Goal: Task Accomplishment & Management: Manage account settings

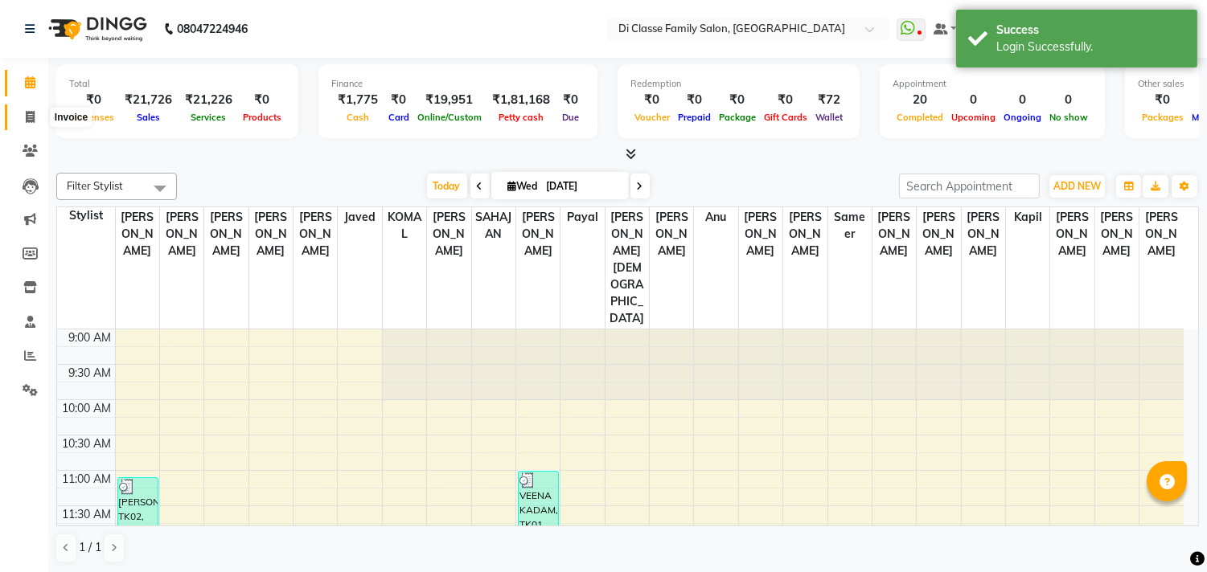
click at [36, 110] on span at bounding box center [30, 118] width 28 height 18
select select "4704"
select select "service"
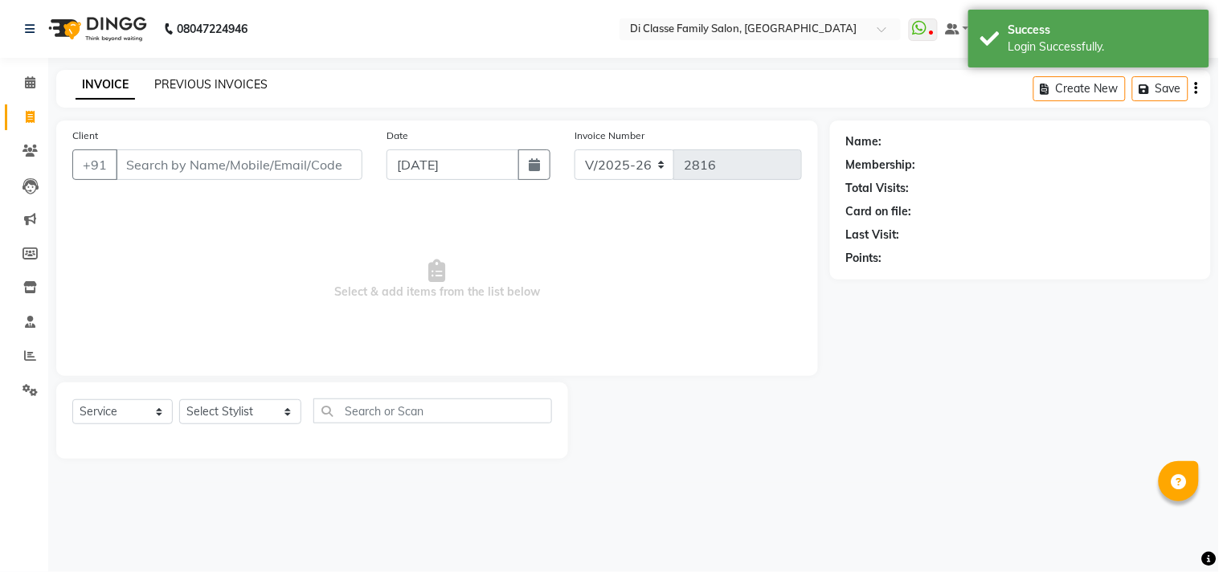
click at [179, 82] on link "PREVIOUS INVOICES" at bounding box center [210, 84] width 113 height 14
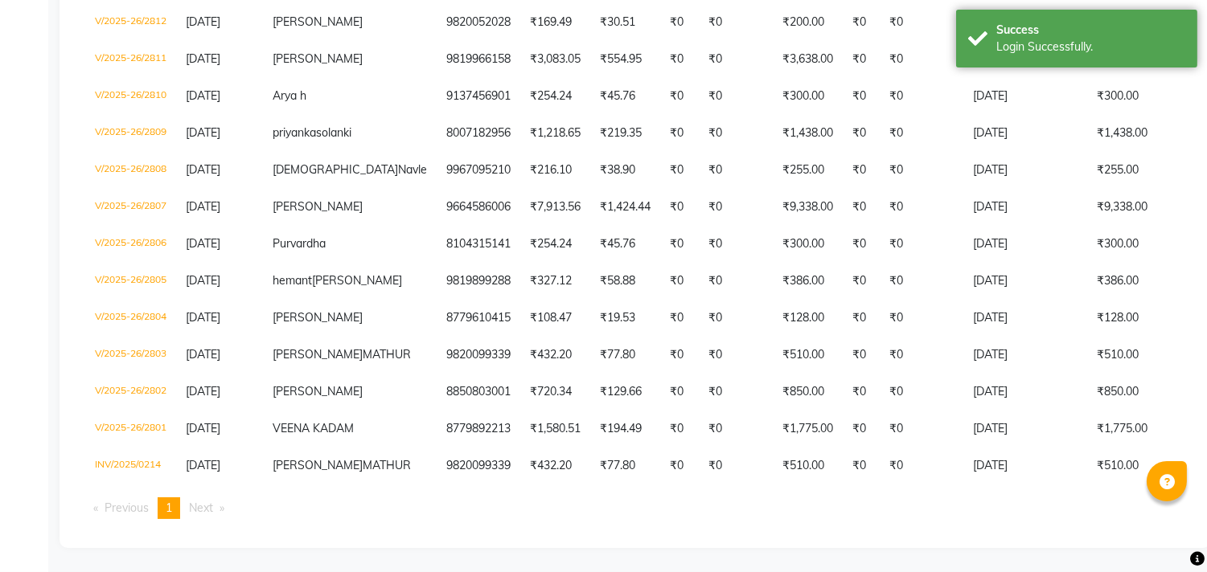
scroll to position [629, 0]
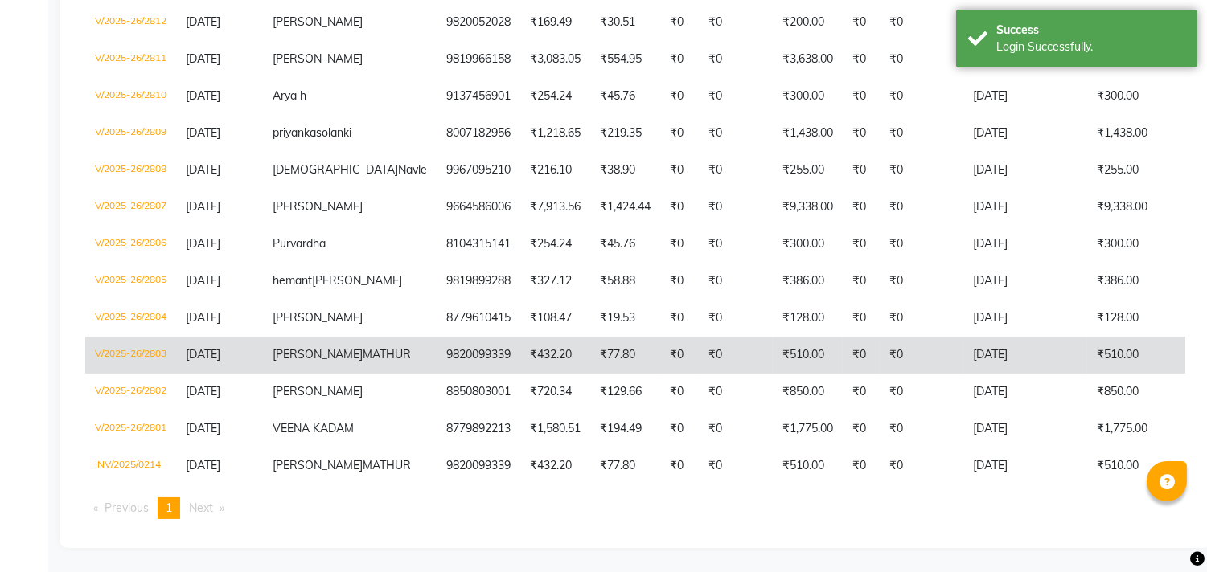
click at [773, 337] on td "₹510.00" at bounding box center [808, 355] width 70 height 37
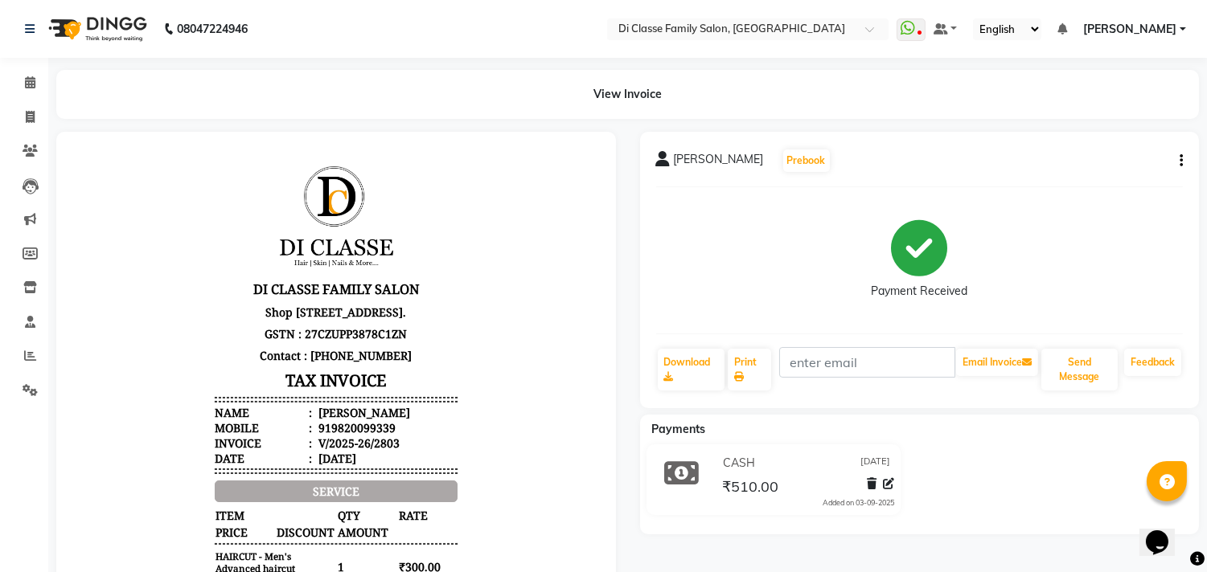
click at [1188, 163] on div "ANSHUL MATHUR Prebook Payment Received Download Print Email Invoice Send Messag…" at bounding box center [919, 270] width 559 height 277
click at [1180, 162] on icon "button" at bounding box center [1180, 161] width 3 height 1
click at [1067, 123] on div "Cancel Invoice / Refund Invoice" at bounding box center [1073, 121] width 165 height 20
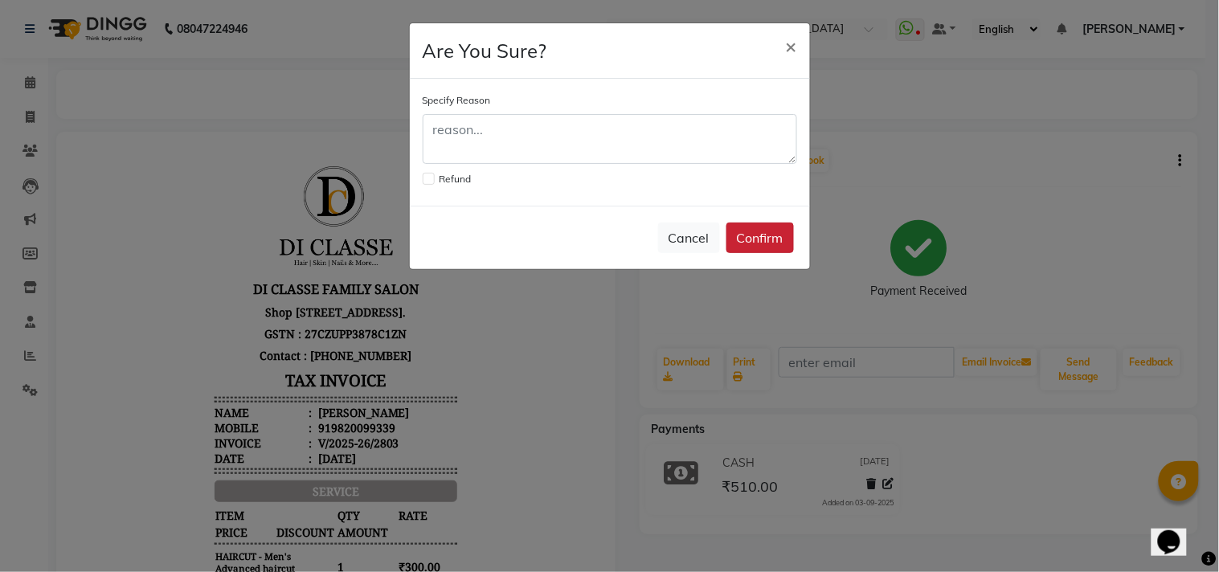
click at [749, 226] on button "Confirm" at bounding box center [761, 238] width 68 height 31
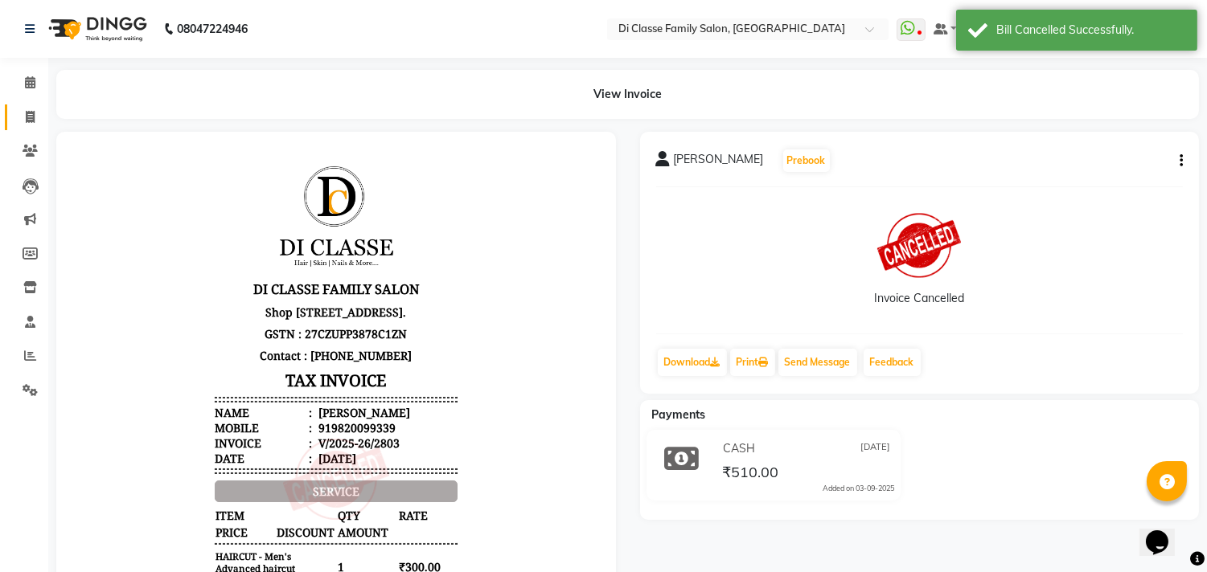
click at [11, 125] on link "Invoice" at bounding box center [24, 118] width 39 height 27
select select "service"
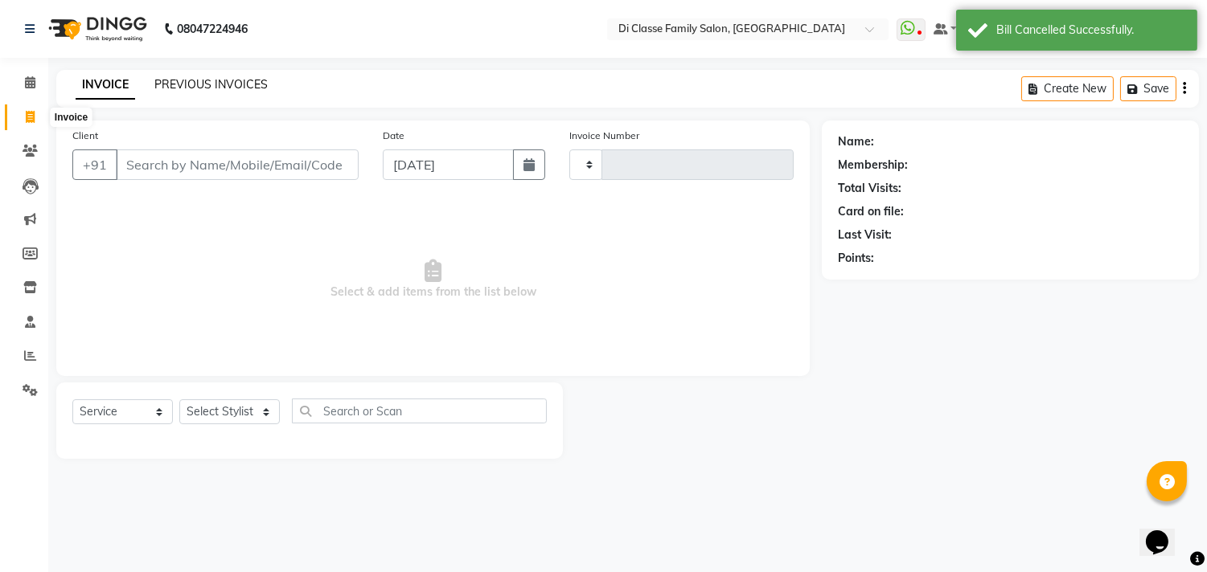
type input "2816"
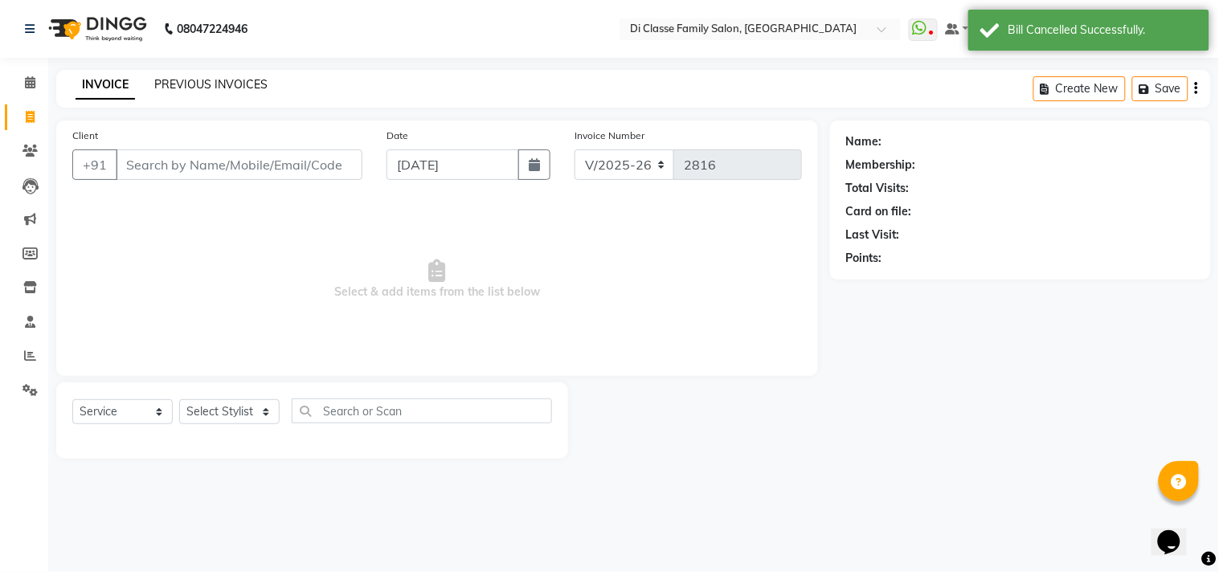
click at [260, 84] on link "PREVIOUS INVOICES" at bounding box center [210, 84] width 113 height 14
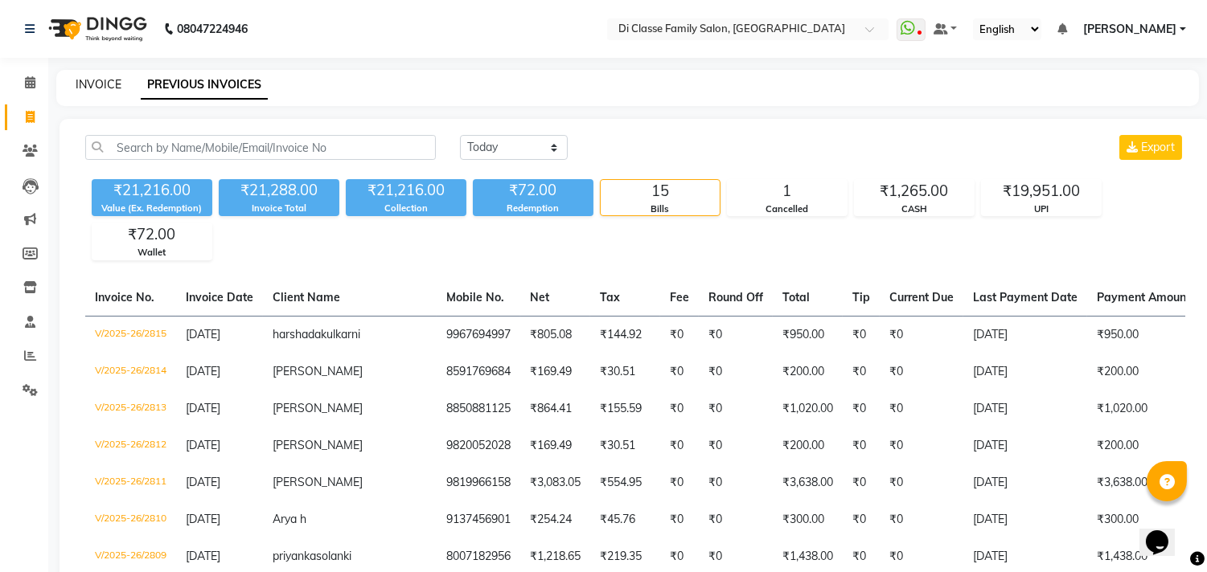
click at [108, 87] on link "INVOICE" at bounding box center [99, 84] width 46 height 14
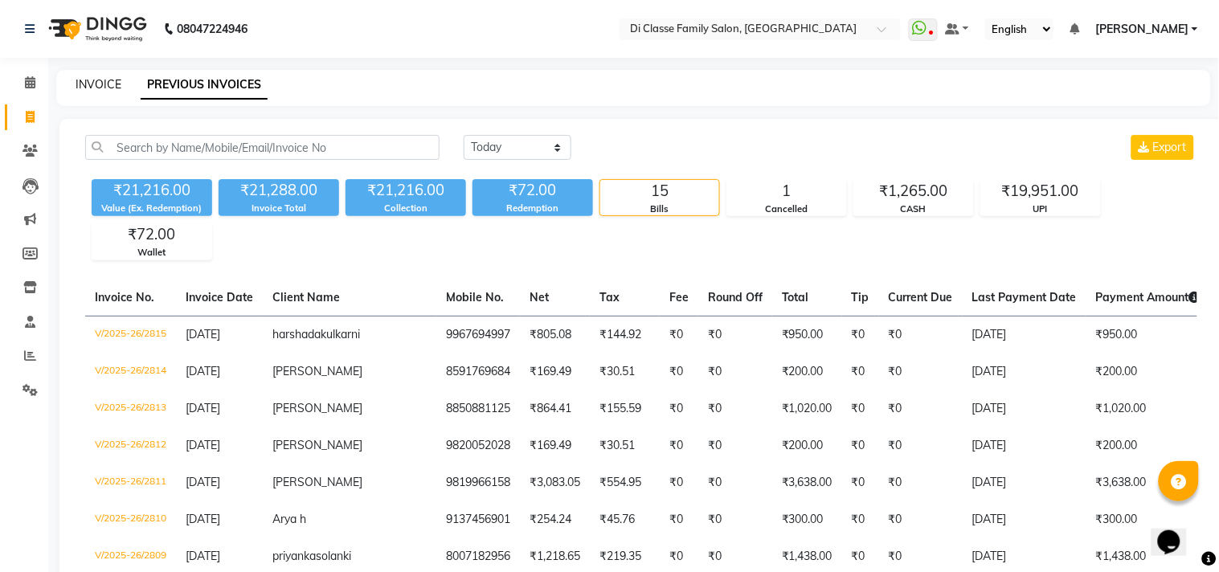
select select "4704"
select select "service"
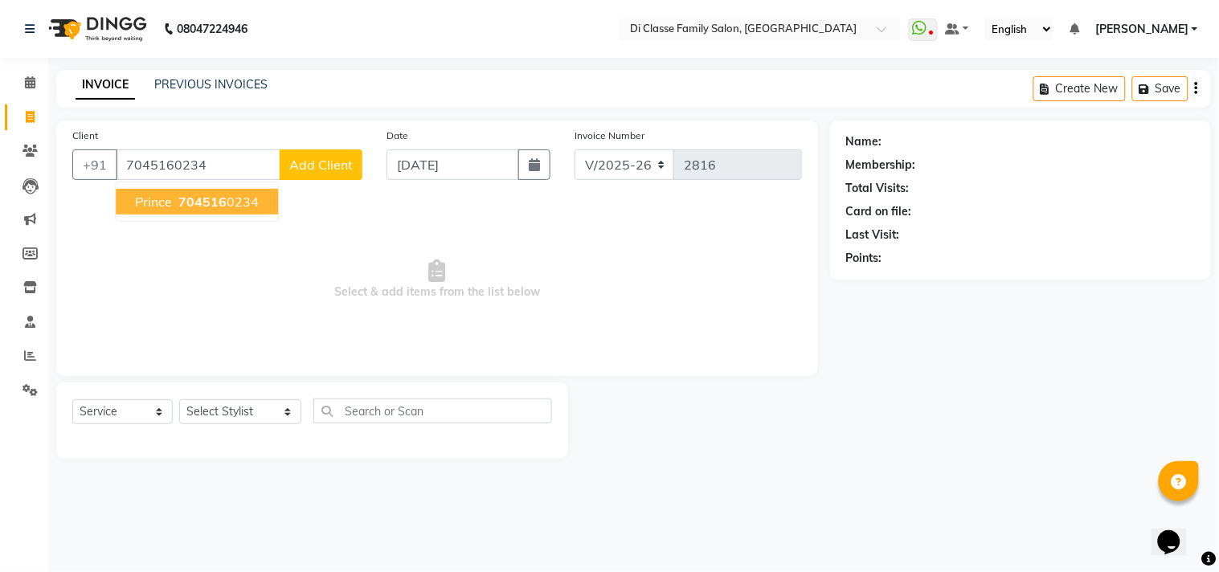
type input "7045160234"
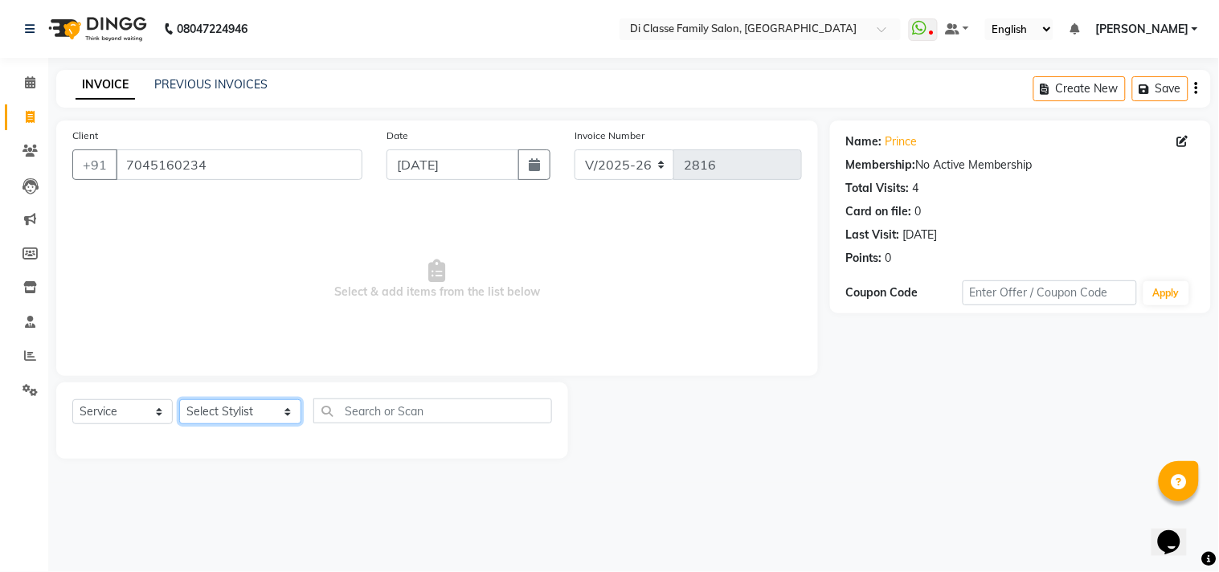
click at [235, 405] on select "Select Stylist aniket Anu AYAZ KADRI Front Desk Javed kapil KOMAL lalita Payal …" at bounding box center [240, 412] width 122 height 25
select select "60020"
click at [179, 400] on select "Select Stylist aniket Anu AYAZ KADRI Front Desk Javed kapil KOMAL lalita Payal …" at bounding box center [240, 412] width 122 height 25
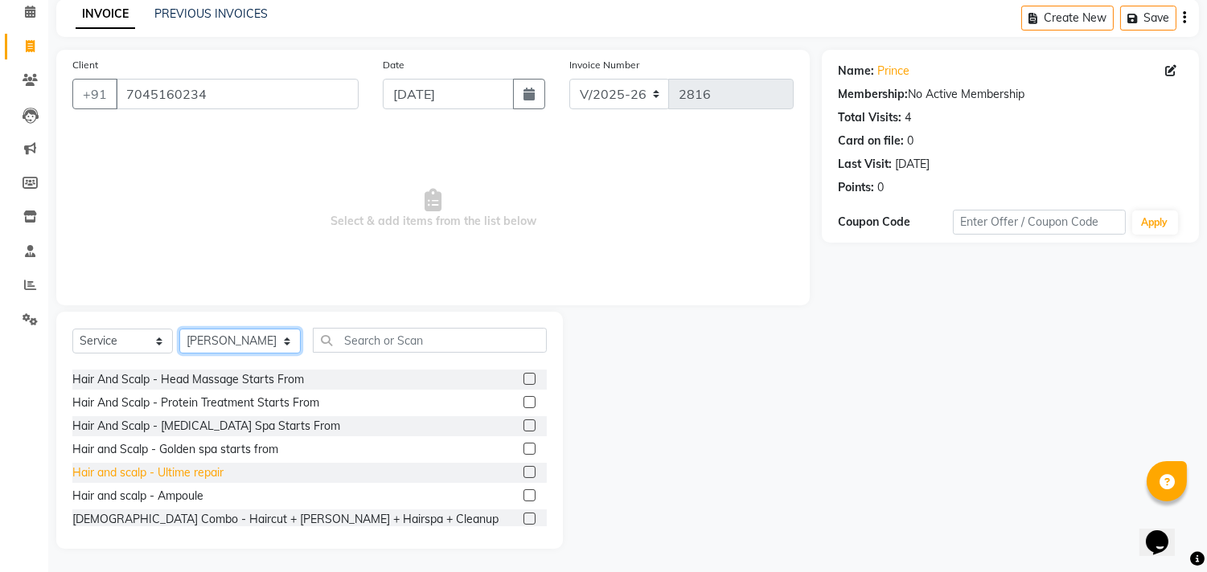
scroll to position [178, 0]
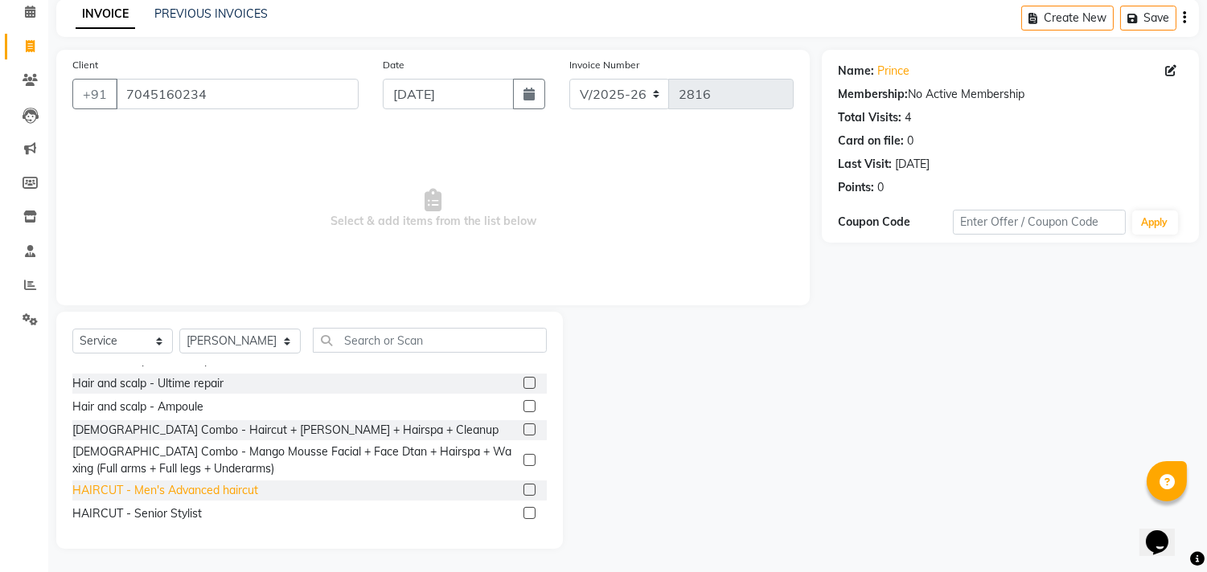
click at [215, 486] on div "HAIRCUT - Men's Advanced haircut" at bounding box center [165, 490] width 186 height 17
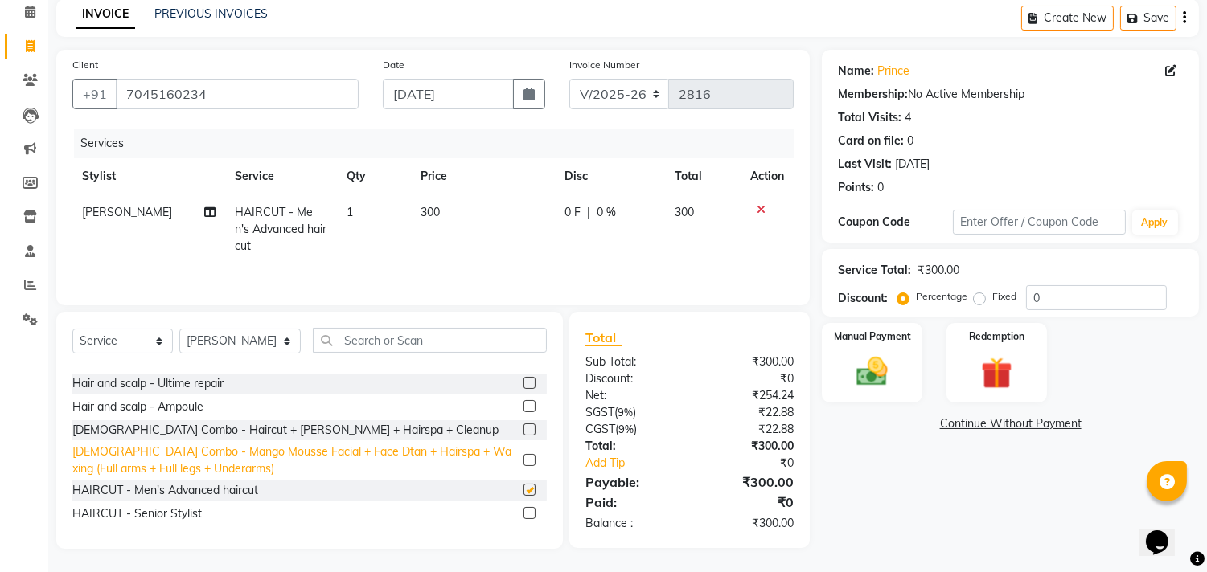
checkbox input "false"
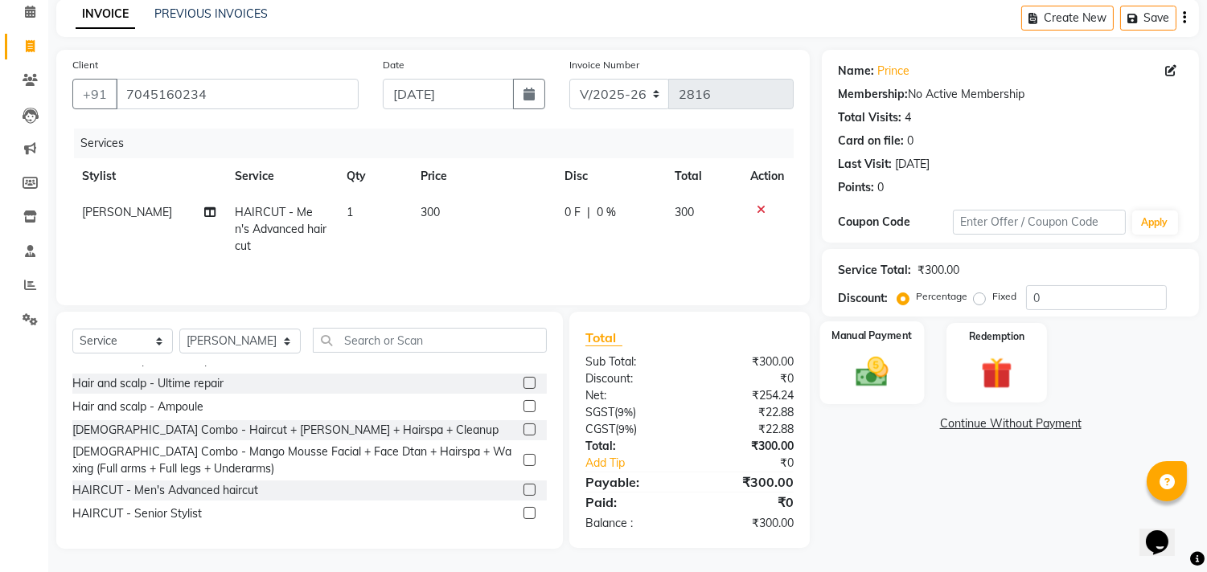
click at [865, 350] on div "Manual Payment" at bounding box center [872, 363] width 105 height 82
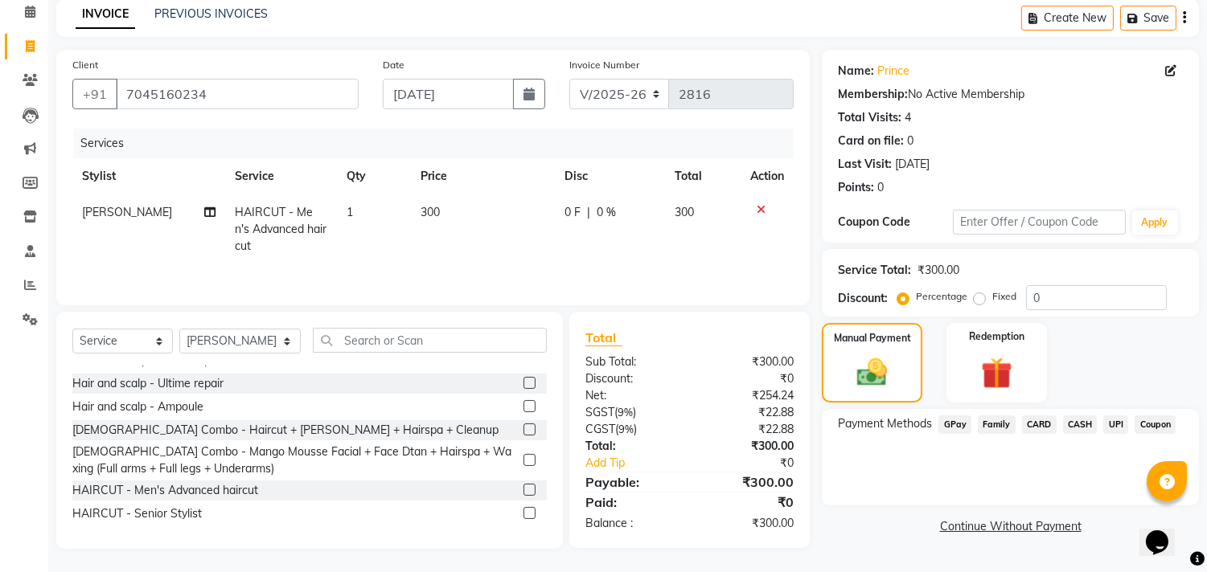
click at [1121, 420] on span "UPI" at bounding box center [1115, 425] width 25 height 18
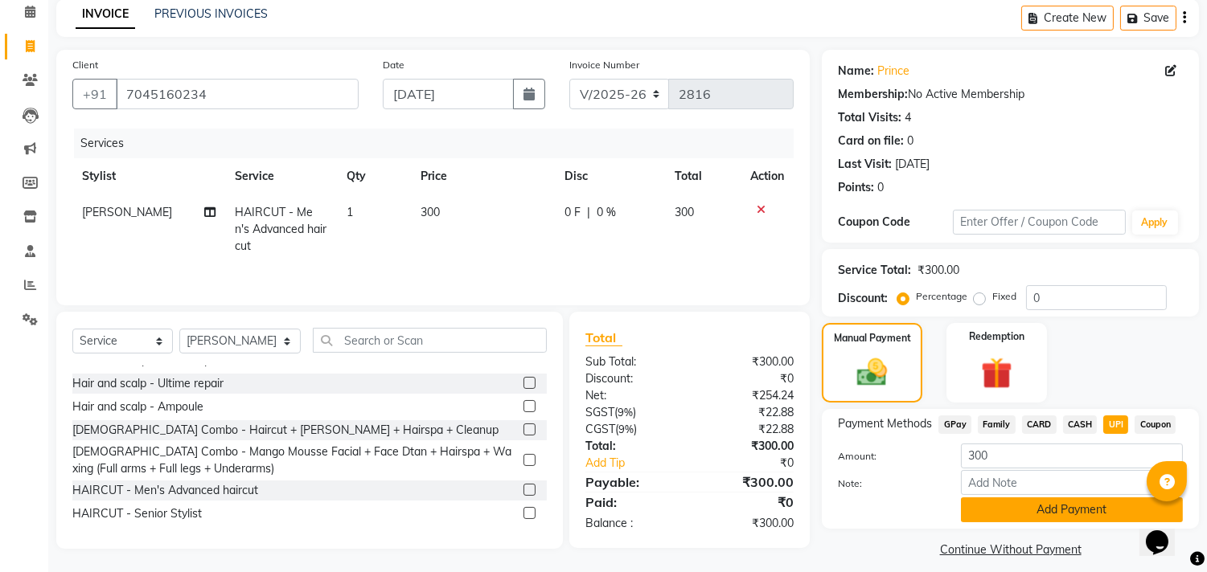
click at [1120, 499] on button "Add Payment" at bounding box center [1072, 510] width 222 height 25
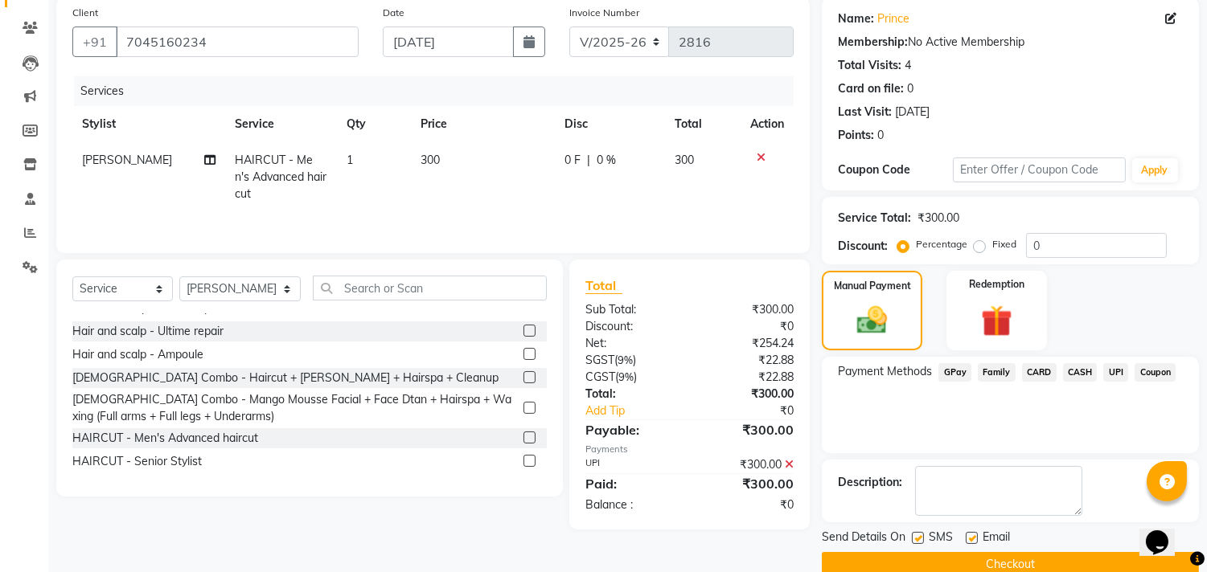
scroll to position [150, 0]
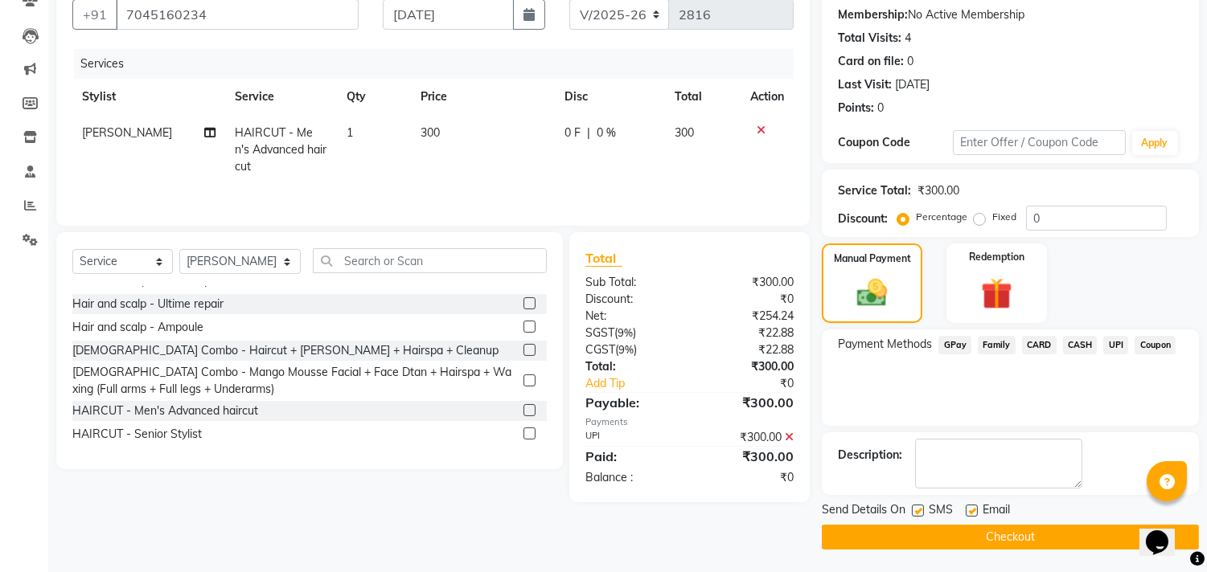
click at [1101, 523] on div "Send Details On SMS Email Checkout" at bounding box center [1010, 526] width 377 height 48
click at [1100, 523] on div "Send Details On SMS Email Checkout" at bounding box center [1010, 526] width 377 height 48
click at [1100, 525] on button "Checkout" at bounding box center [1010, 537] width 377 height 25
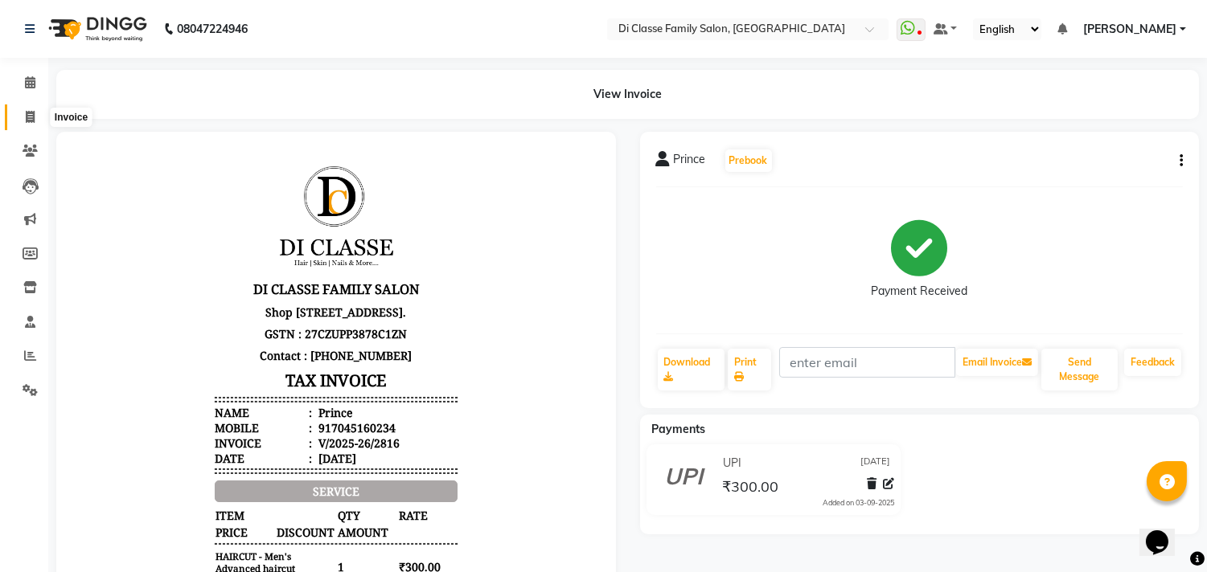
click at [18, 119] on span at bounding box center [30, 118] width 28 height 18
select select "4704"
select select "service"
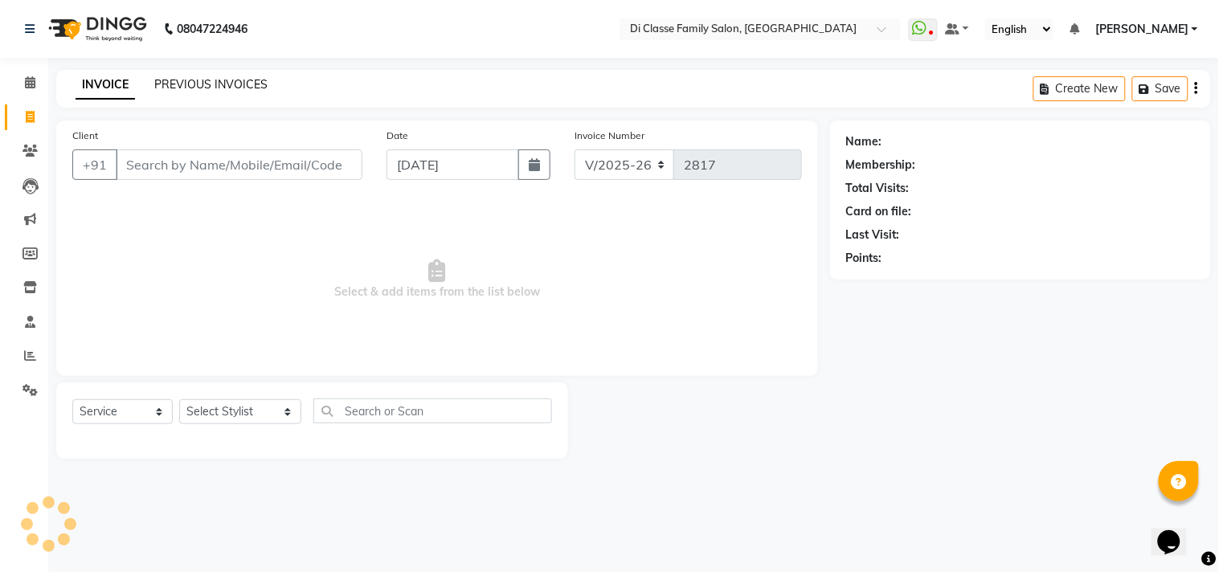
click at [240, 77] on link "PREVIOUS INVOICES" at bounding box center [210, 84] width 113 height 14
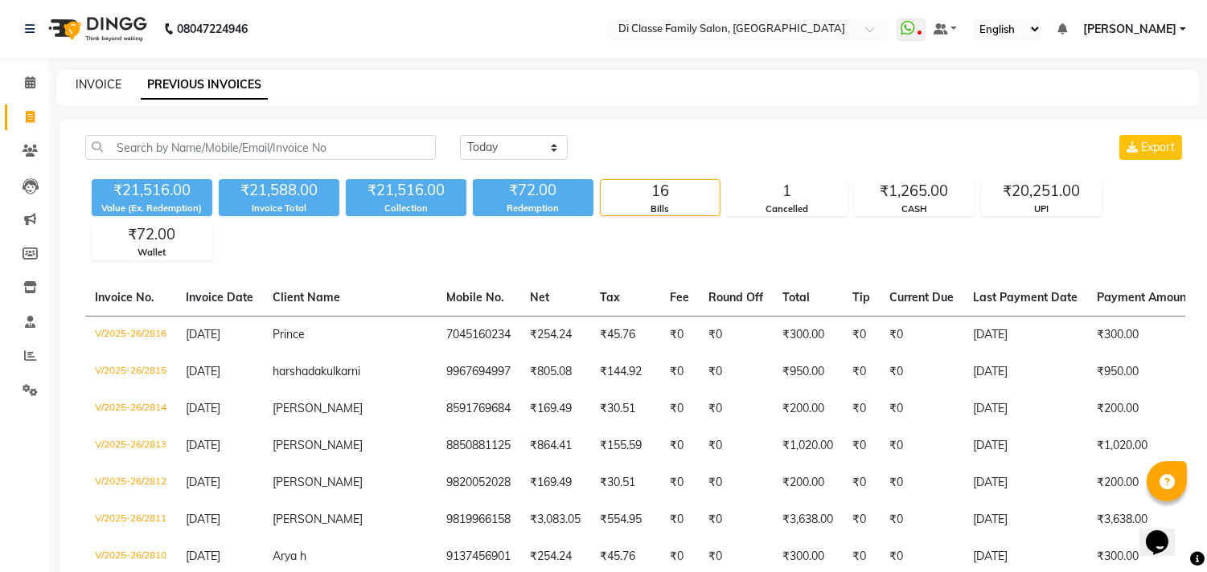
click at [93, 89] on link "INVOICE" at bounding box center [99, 84] width 46 height 14
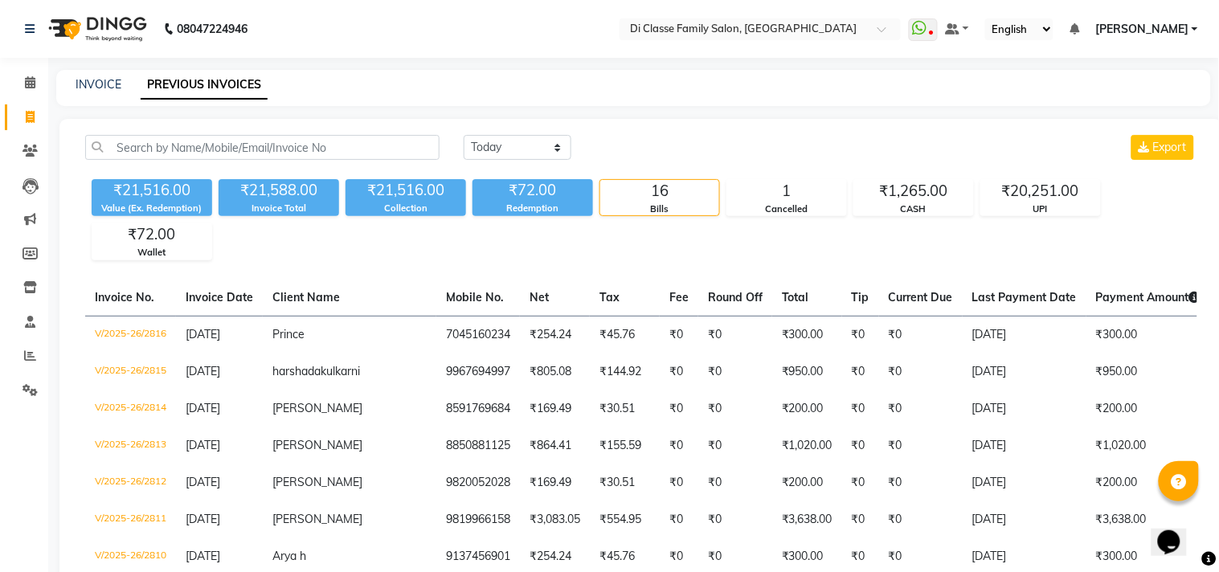
select select "4704"
select select "service"
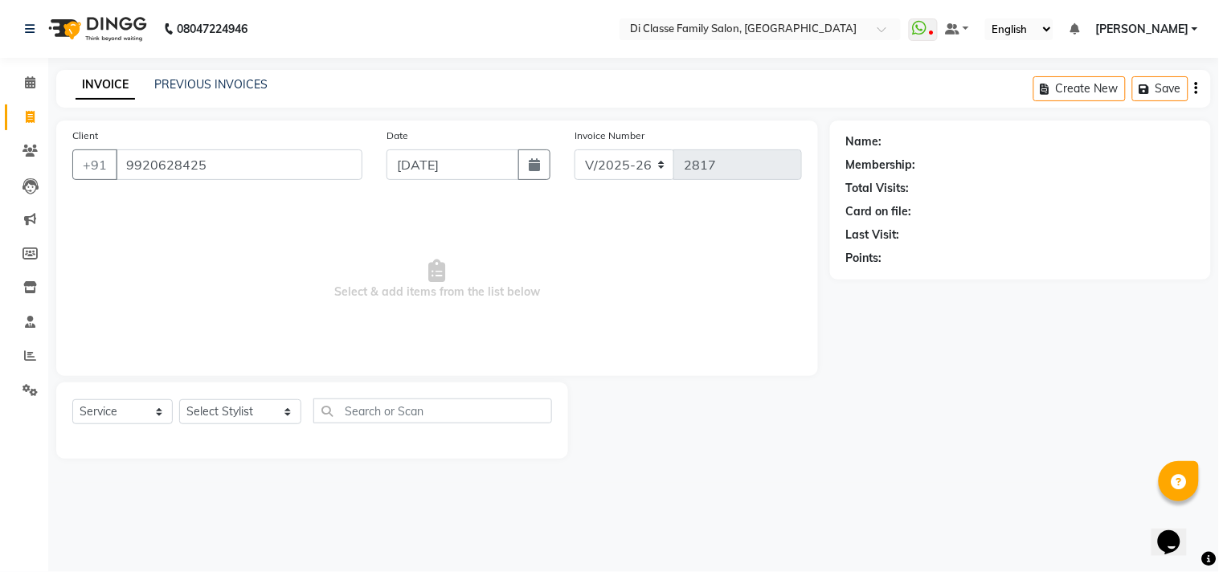
type input "9920628425"
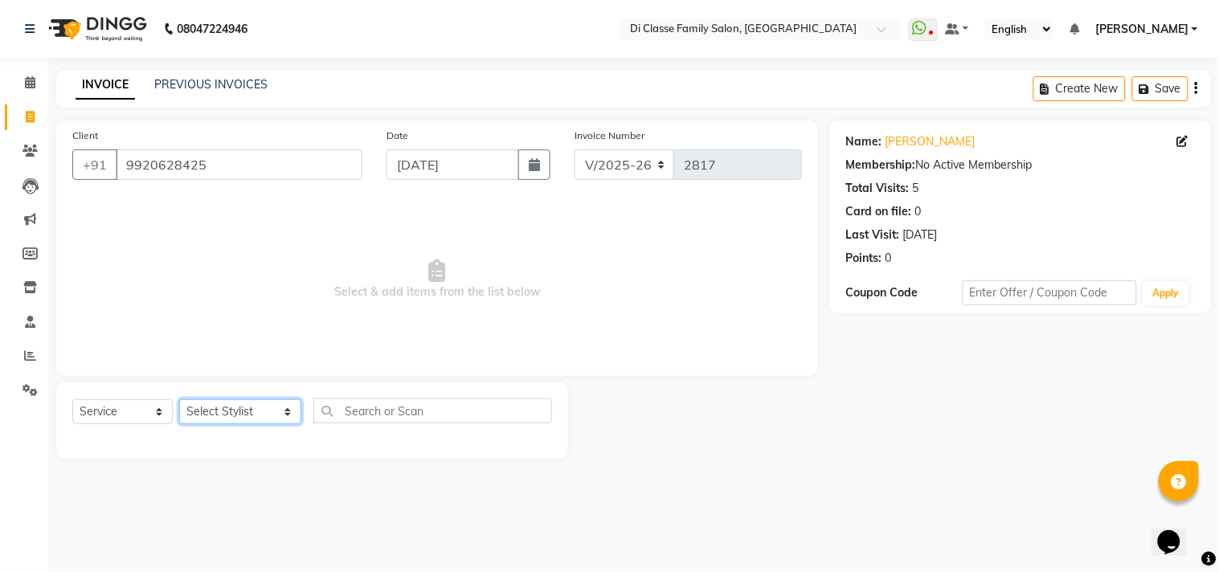
click at [214, 420] on select "Select Stylist aniket Anu AYAZ KADRI Front Desk Javed kapil KOMAL lalita Payal …" at bounding box center [240, 412] width 122 height 25
select select "28413"
click at [179, 400] on select "Select Stylist aniket Anu AYAZ KADRI Front Desk Javed kapil KOMAL lalita Payal …" at bounding box center [240, 412] width 122 height 25
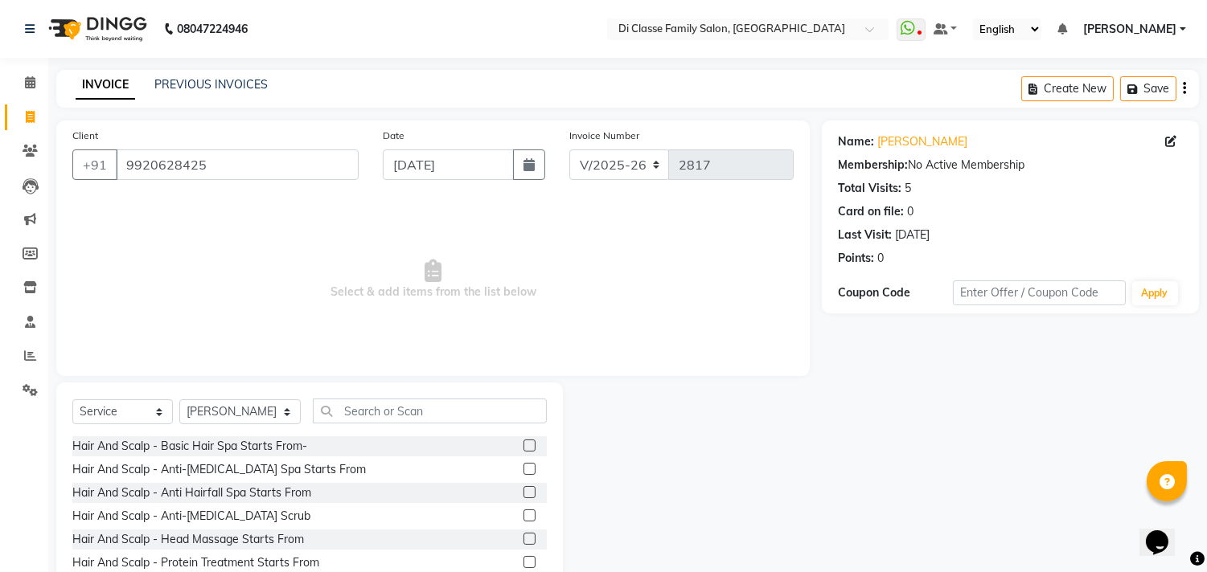
click at [380, 428] on div "Select Service Product Membership Package Voucher Prepaid Gift Card Select Styl…" at bounding box center [309, 418] width 474 height 38
click at [396, 408] on input "text" at bounding box center [430, 411] width 234 height 25
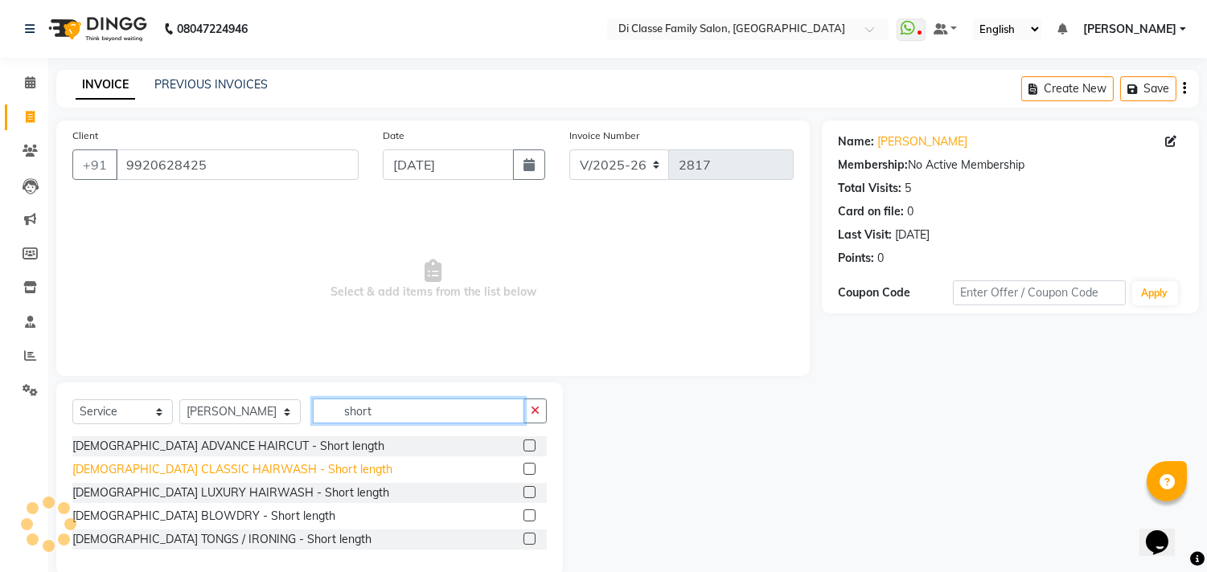
type input "short"
click at [277, 464] on div "FEMALE CLASSIC HAIRWASH - Short length" at bounding box center [232, 469] width 320 height 17
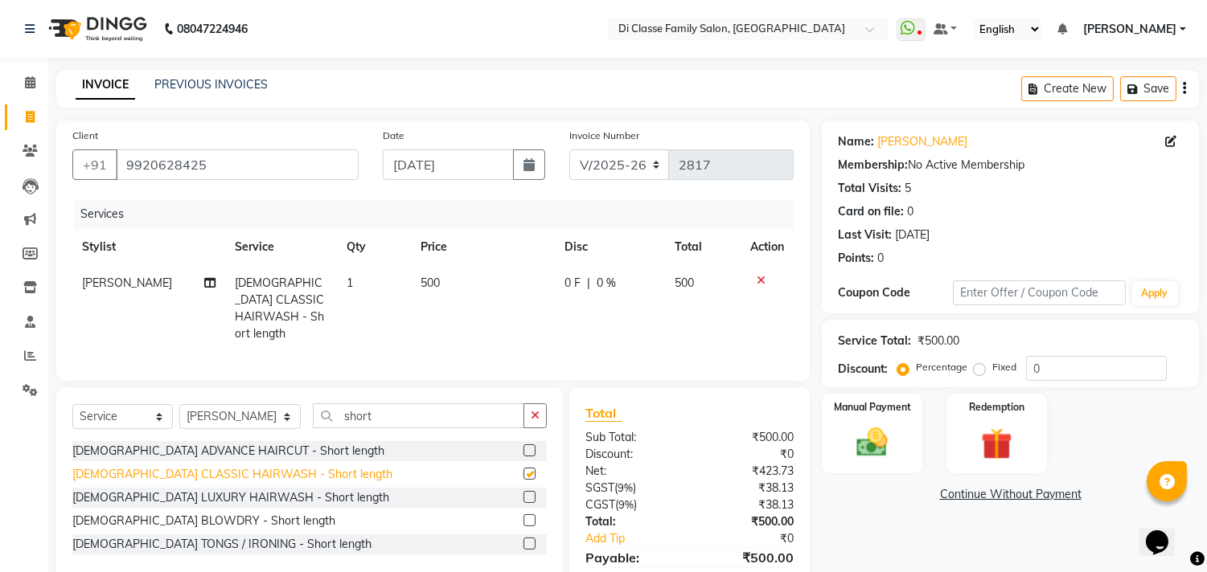
checkbox input "false"
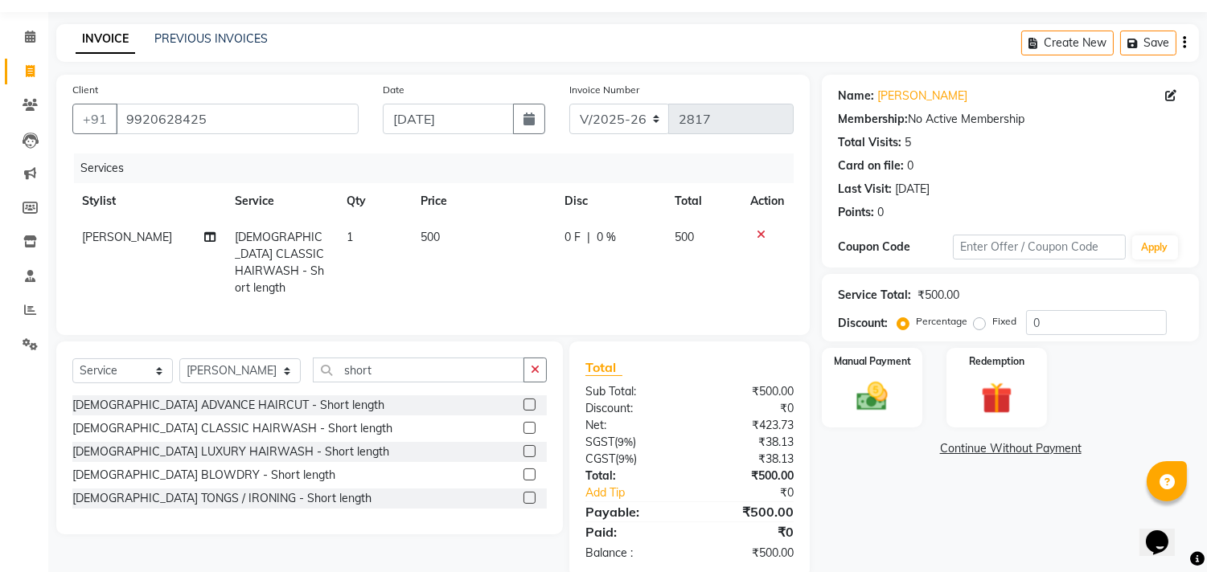
scroll to position [72, 0]
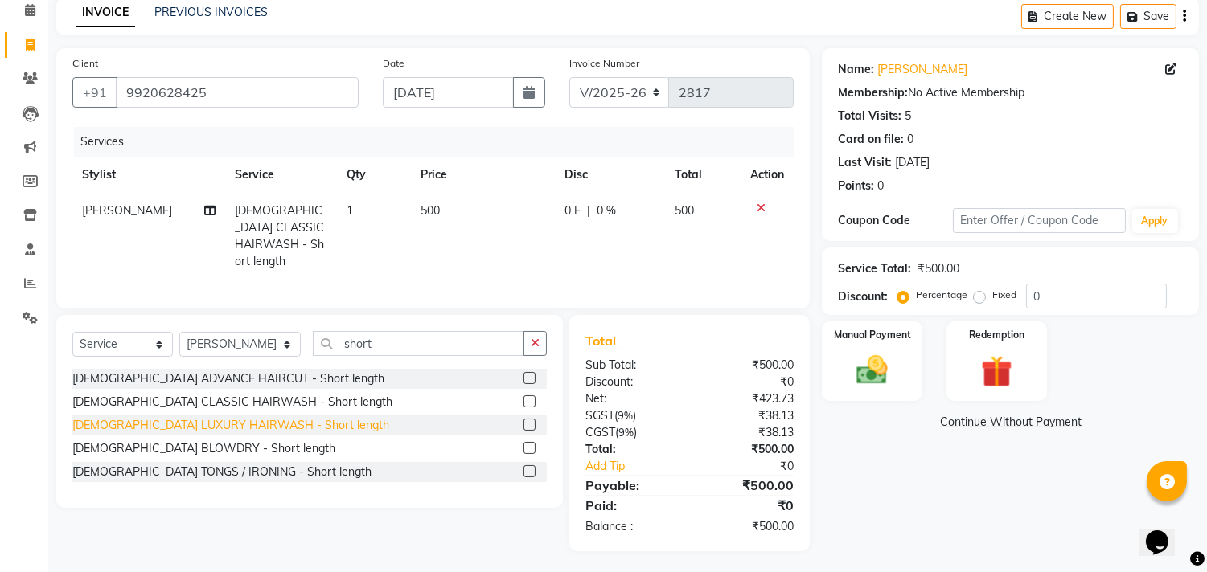
click at [204, 424] on div "FEMALE LUXURY HAIRWASH - Short length" at bounding box center [230, 425] width 317 height 17
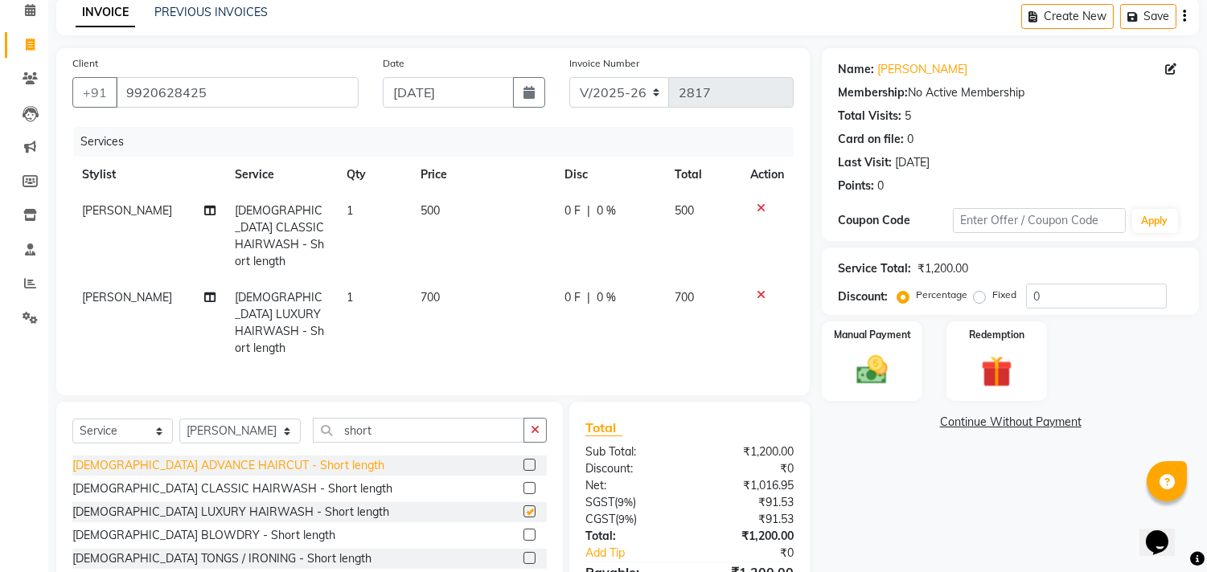
checkbox input "false"
click at [757, 289] on icon at bounding box center [760, 294] width 9 height 11
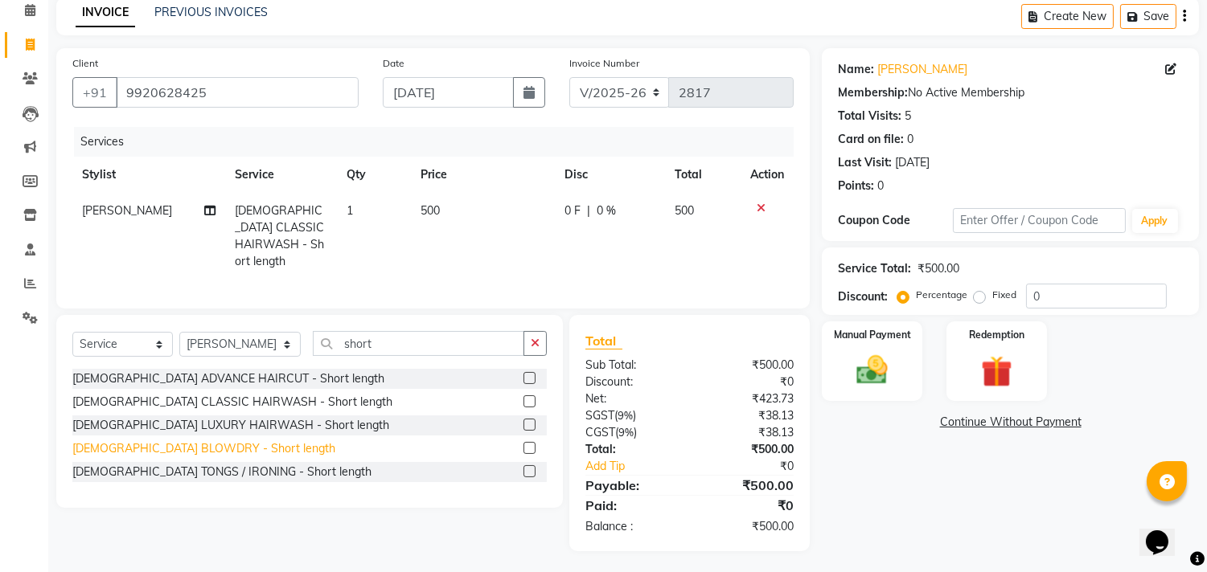
click at [245, 450] on div "FEMALE BLOWDRY - Short length" at bounding box center [203, 449] width 263 height 17
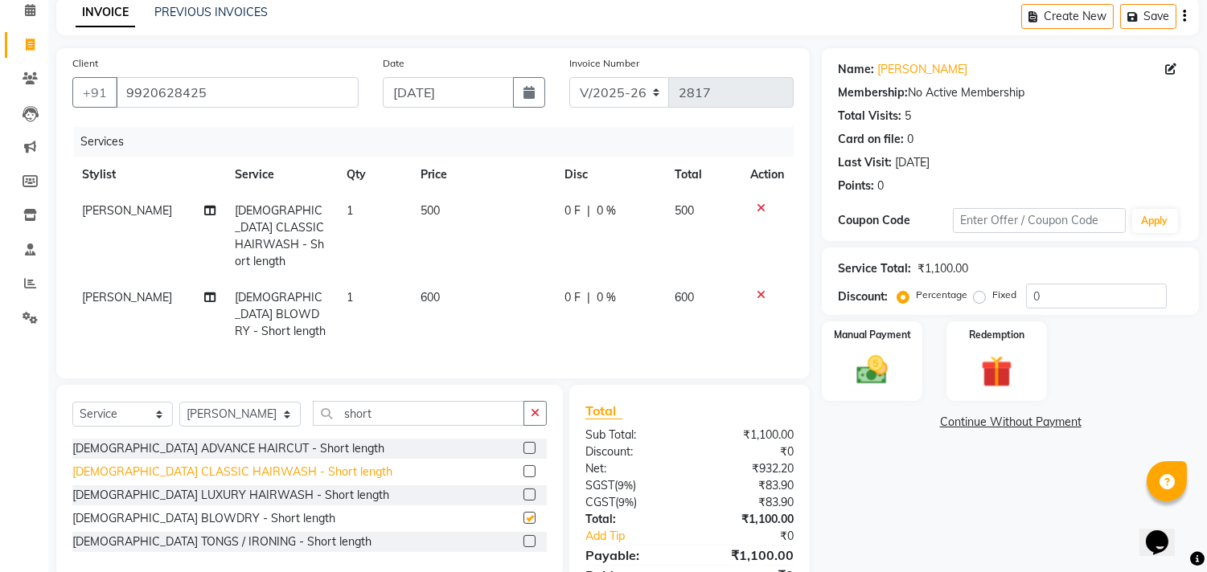
checkbox input "false"
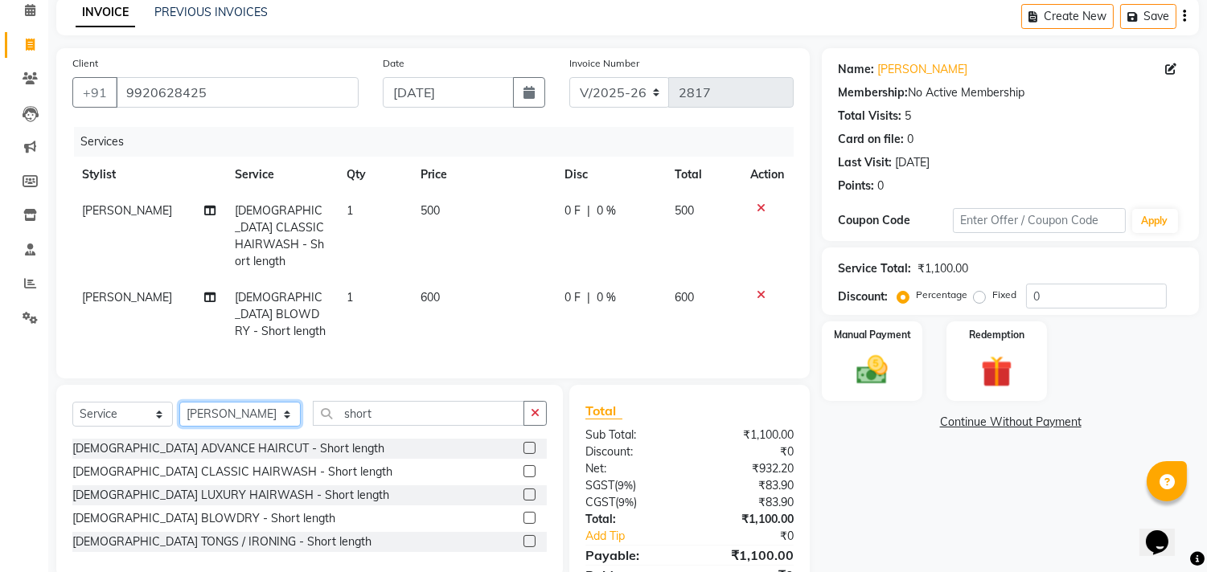
click at [235, 402] on select "Select Stylist aniket Anu AYAZ KADRI Front Desk Javed kapil KOMAL lalita Payal …" at bounding box center [239, 414] width 121 height 25
select select "60020"
click at [179, 402] on select "Select Stylist aniket Anu AYAZ KADRI Front Desk Javed kapil KOMAL lalita Payal …" at bounding box center [239, 414] width 121 height 25
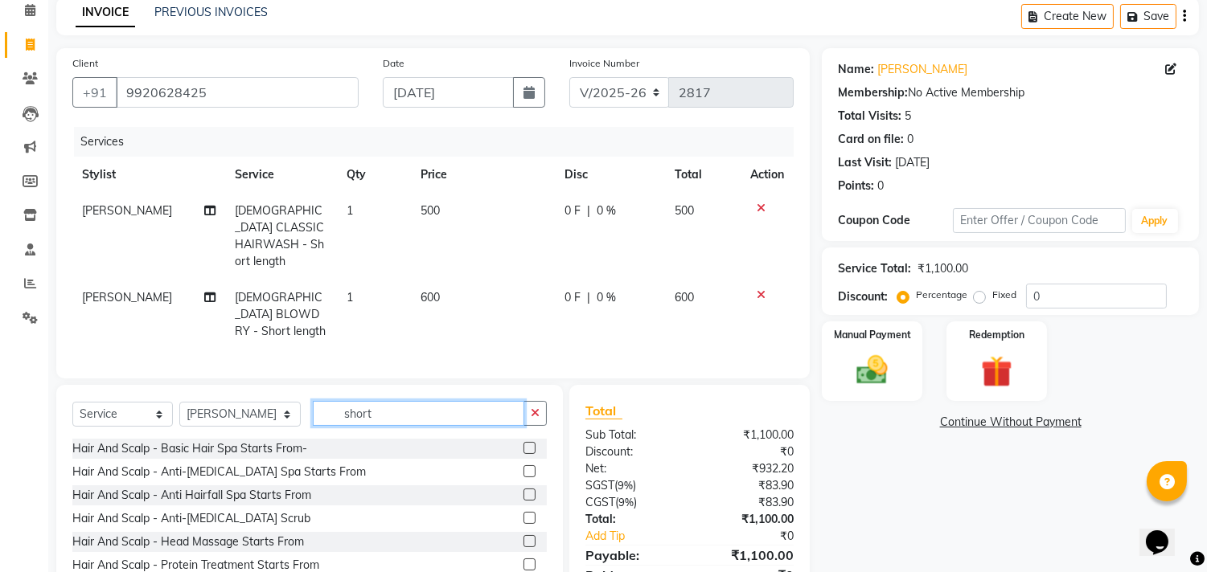
click at [454, 401] on input "short" at bounding box center [418, 413] width 211 height 25
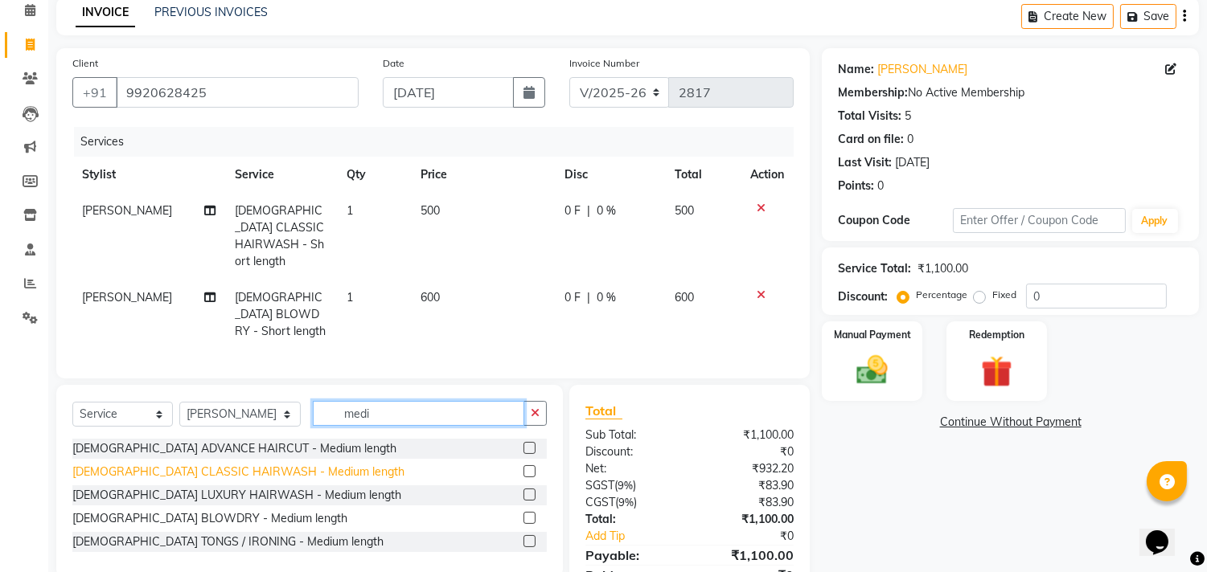
type input "medi"
click at [291, 464] on div "FEMALE CLASSIC HAIRWASH - Medium length" at bounding box center [238, 472] width 332 height 17
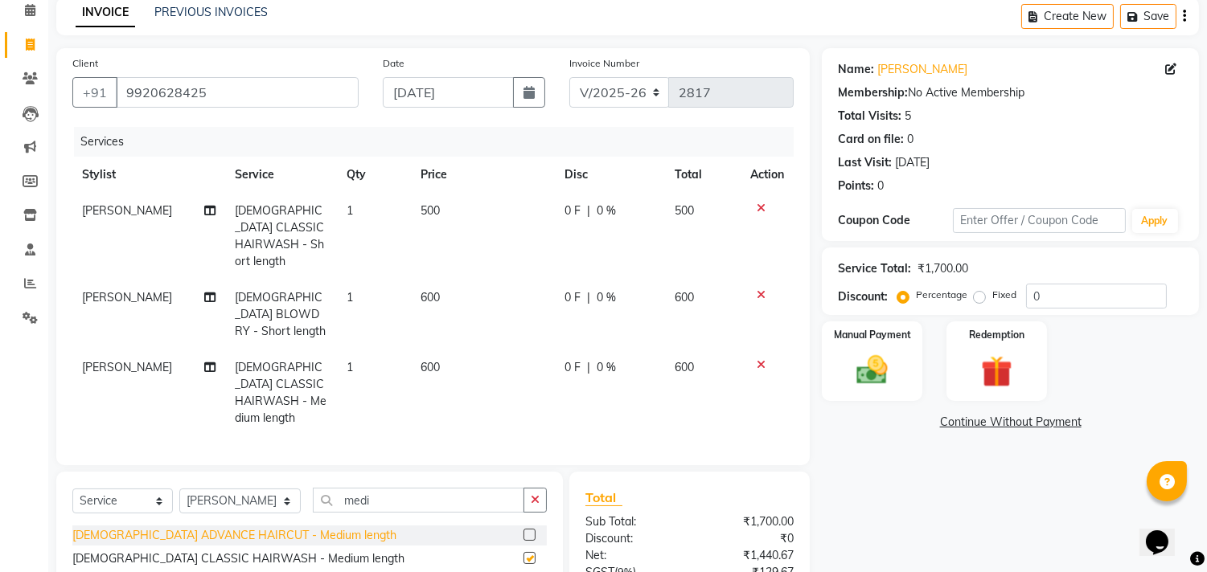
checkbox input "false"
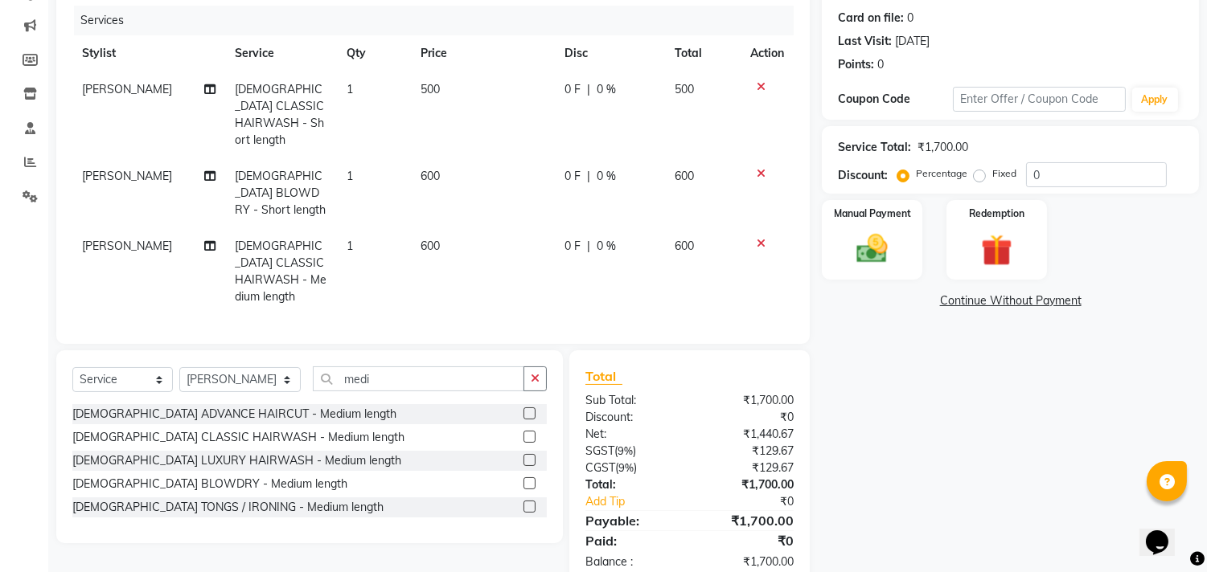
scroll to position [195, 0]
click at [206, 475] on div "FEMALE BLOWDRY - Medium length" at bounding box center [209, 483] width 275 height 17
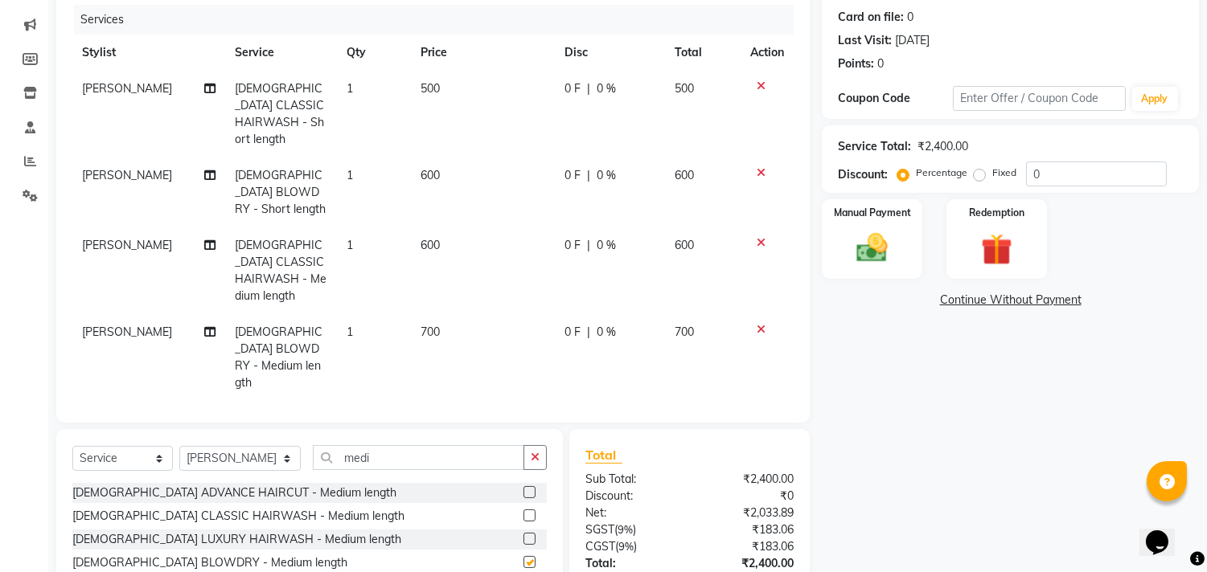
checkbox input "false"
click at [1079, 183] on input "0" at bounding box center [1096, 174] width 141 height 25
type input "015"
click at [531, 445] on button "button" at bounding box center [534, 457] width 23 height 25
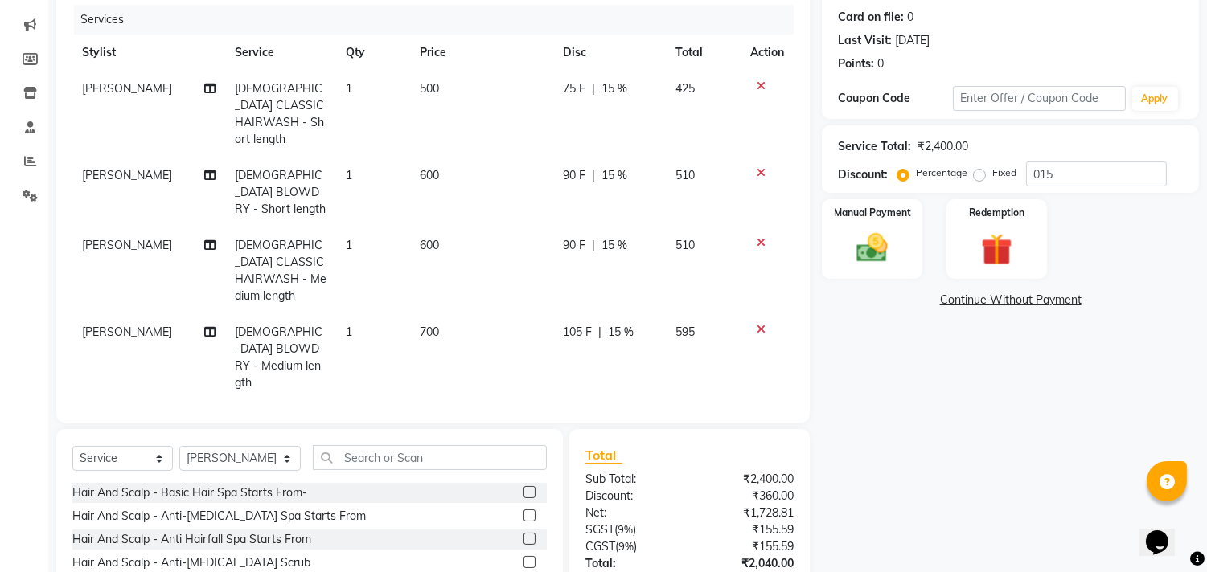
click at [242, 445] on div "Select Service Product Membership Package Voucher Prepaid Gift Card Select Styl…" at bounding box center [309, 464] width 474 height 38
click at [239, 446] on select "Select Stylist aniket Anu AYAZ KADRI Front Desk Javed kapil KOMAL lalita Payal …" at bounding box center [239, 458] width 121 height 25
select select "59601"
click at [179, 446] on select "Select Stylist aniket Anu AYAZ KADRI Front Desk Javed kapil KOMAL lalita Payal …" at bounding box center [239, 458] width 121 height 25
click at [415, 445] on input "text" at bounding box center [430, 457] width 234 height 25
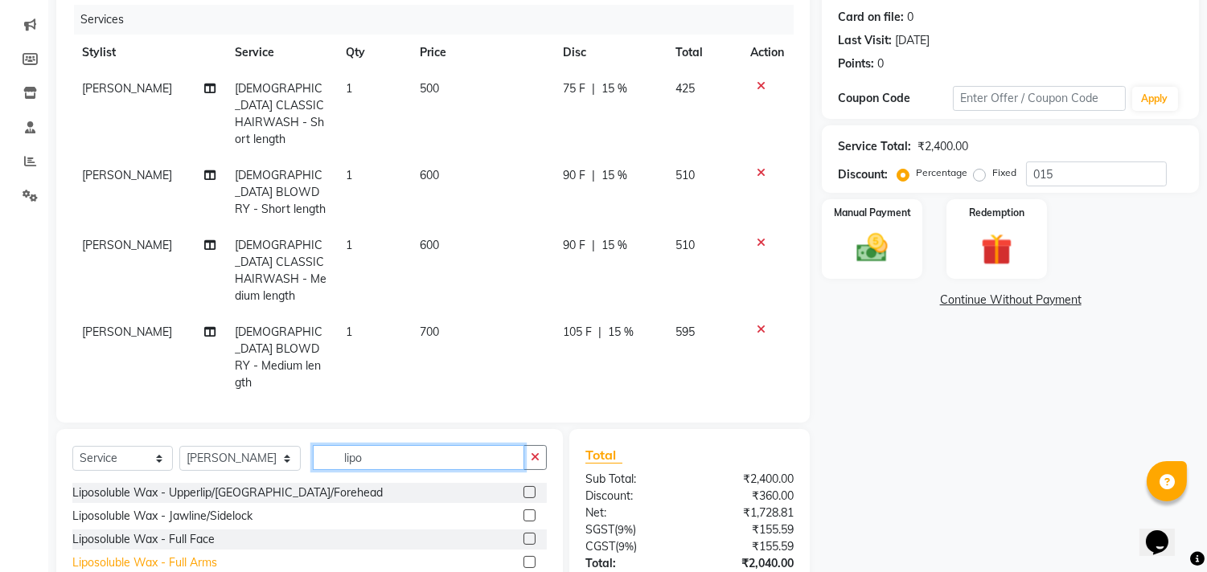
type input "lipo"
click at [189, 555] on div "Liposoluble Wax - Full Arms" at bounding box center [144, 563] width 145 height 17
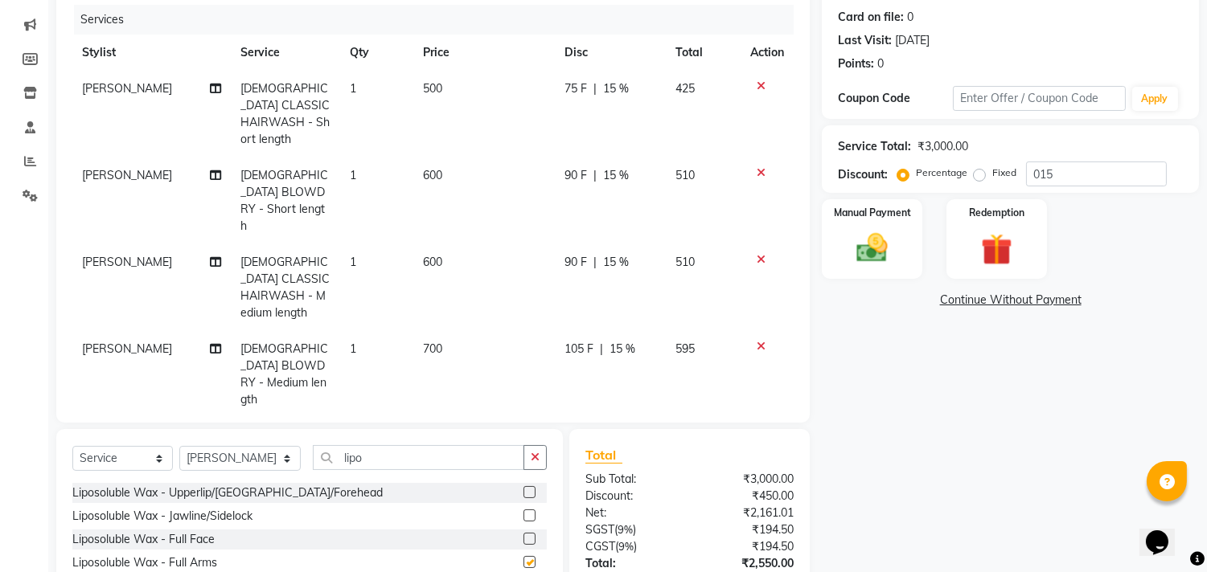
checkbox input "false"
click at [531, 462] on icon "button" at bounding box center [535, 457] width 9 height 11
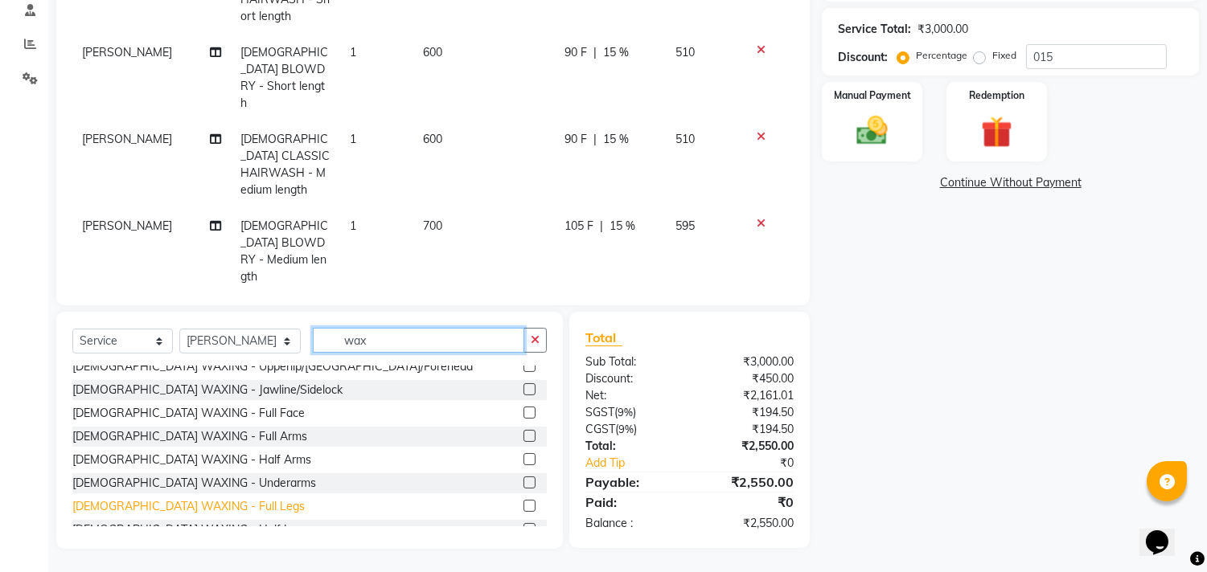
scroll to position [357, 0]
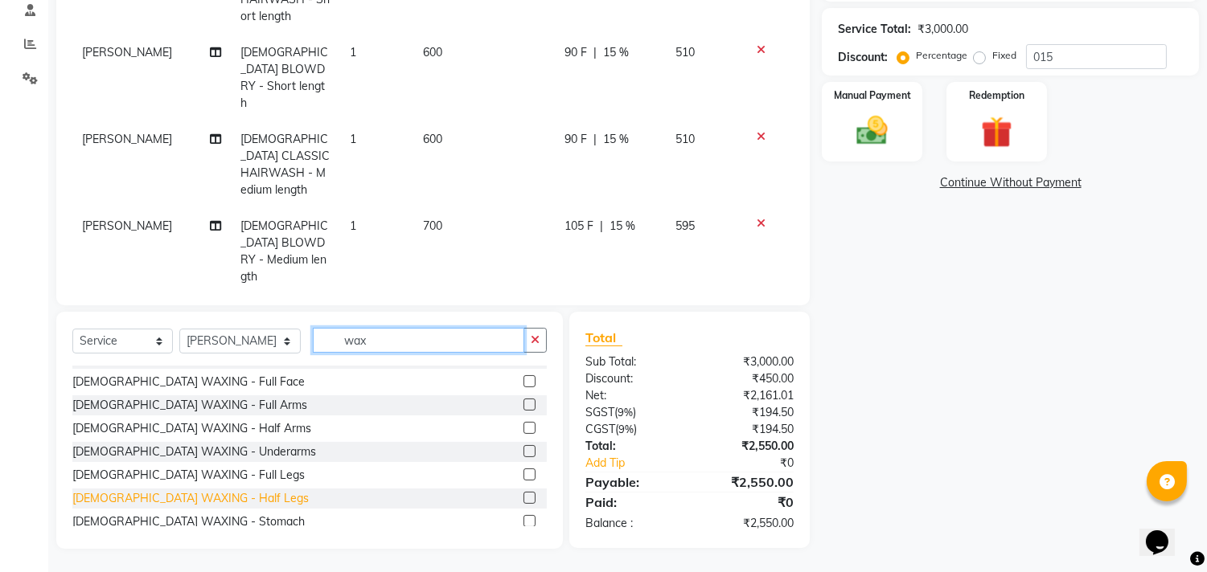
type input "wax"
click at [215, 490] on div "FEMALE WAXING - Half Legs" at bounding box center [190, 498] width 236 height 17
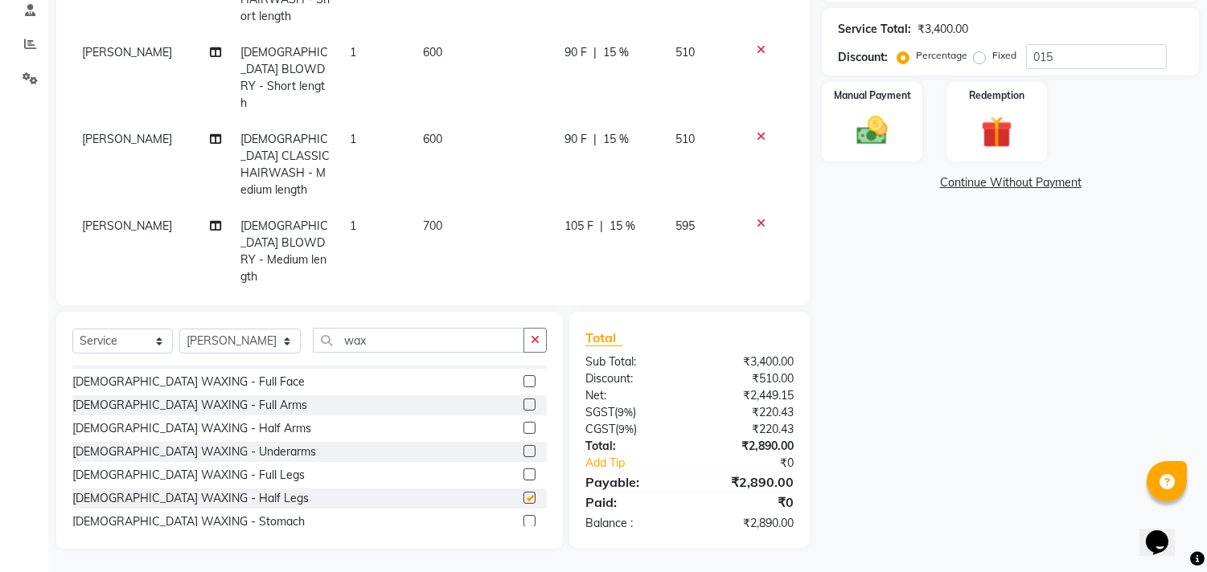
checkbox input "false"
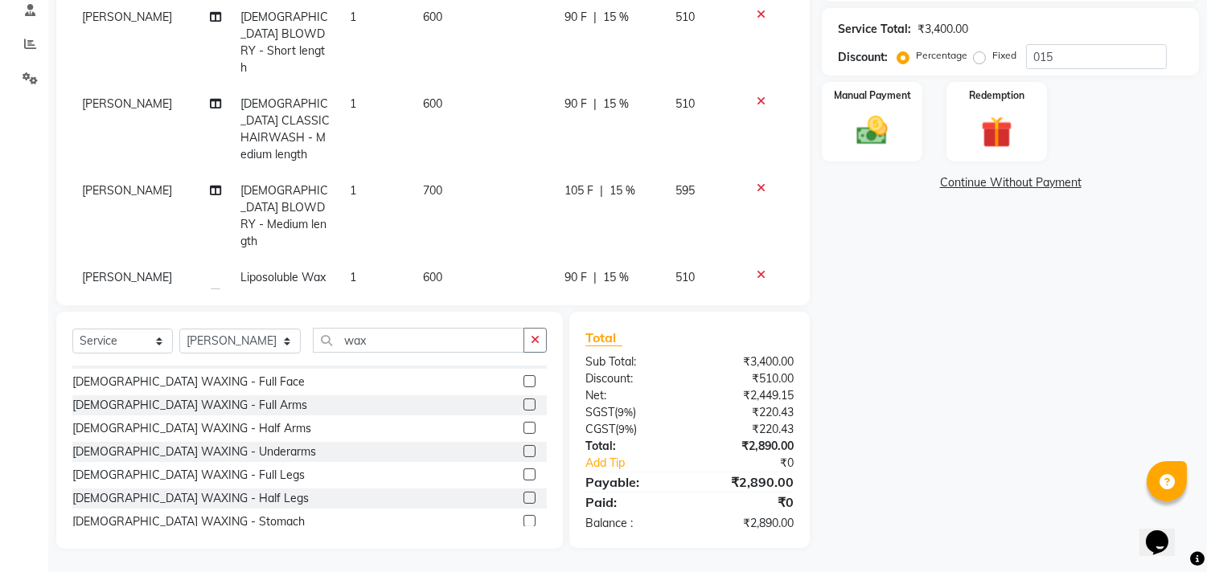
scroll to position [59, 0]
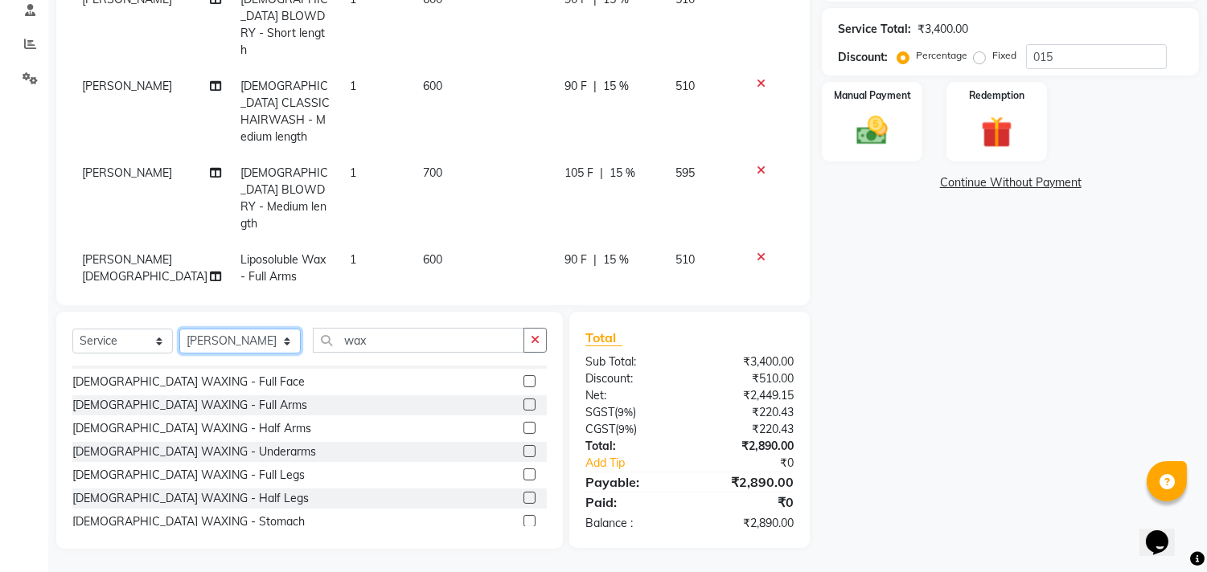
click at [269, 346] on select "Select Stylist aniket Anu AYAZ KADRI Front Desk Javed kapil KOMAL lalita Payal …" at bounding box center [239, 341] width 121 height 25
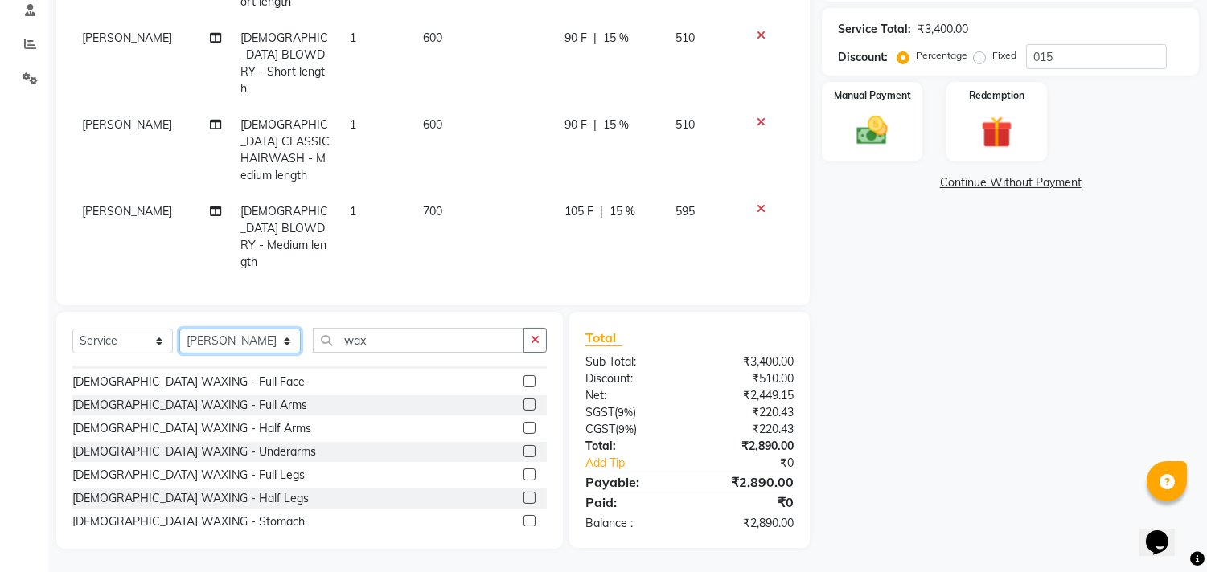
scroll to position [0, 0]
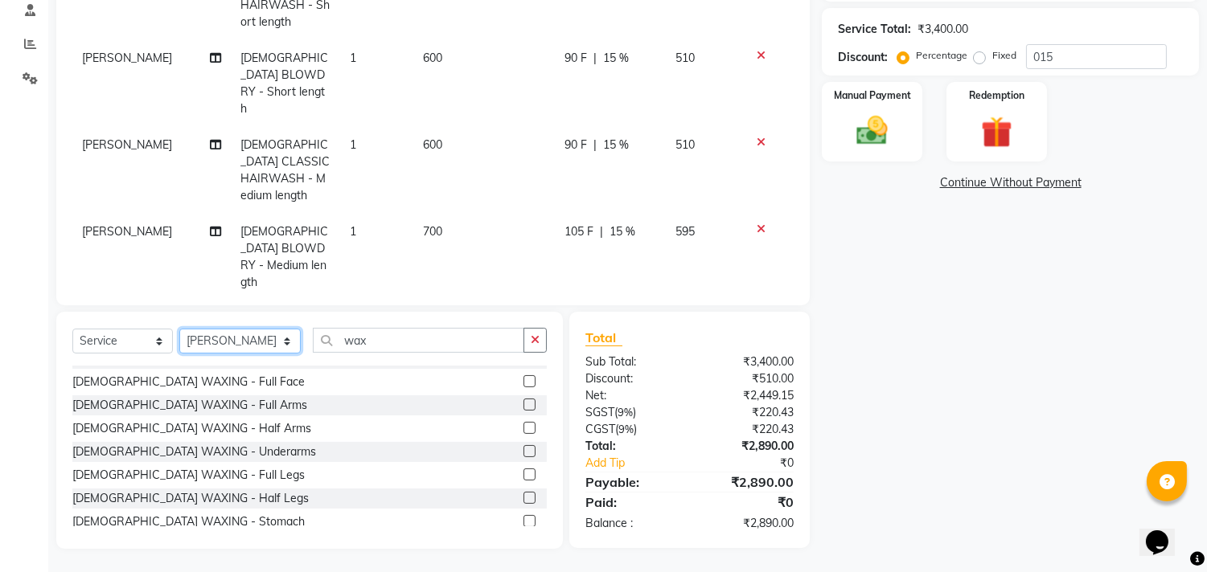
click at [269, 351] on select "Select Stylist aniket Anu AYAZ KADRI Front Desk Javed kapil KOMAL lalita Payal …" at bounding box center [239, 341] width 121 height 25
select select "28410"
click at [179, 329] on select "Select Stylist aniket Anu AYAZ KADRI Front Desk Javed kapil KOMAL lalita Payal …" at bounding box center [239, 341] width 121 height 25
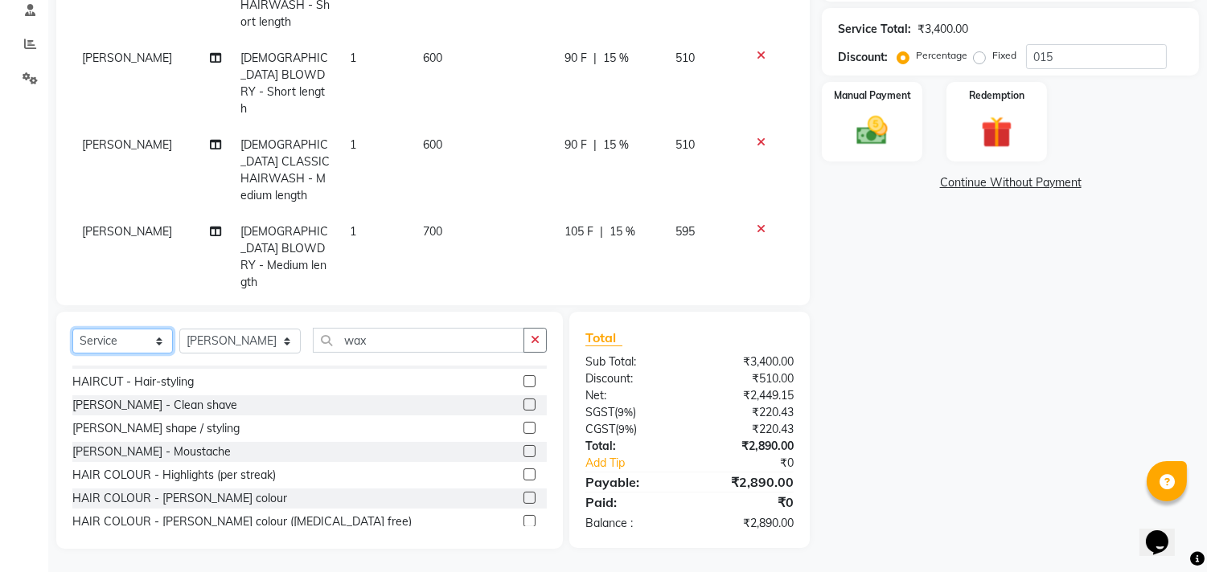
click at [137, 341] on select "Select Service Product Membership Package Voucher Prepaid Gift Card" at bounding box center [122, 341] width 100 height 25
click at [72, 330] on select "Select Service Product Membership Package Voucher Prepaid Gift Card" at bounding box center [122, 341] width 100 height 25
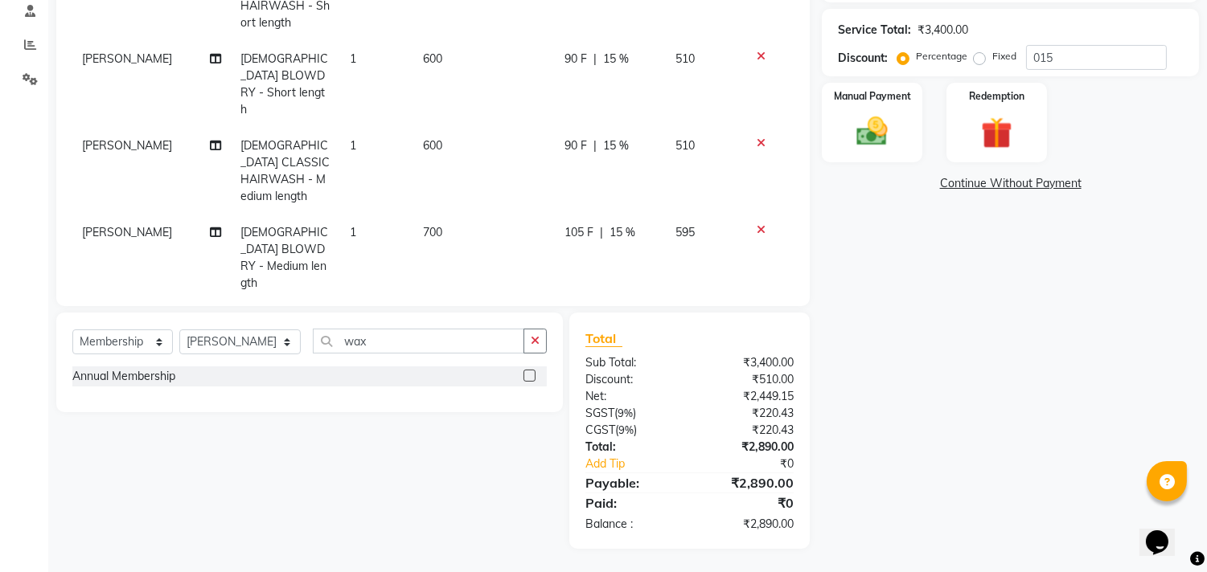
click at [166, 388] on div "Annual Membership" at bounding box center [309, 378] width 474 height 23
click at [167, 379] on div "Annual Membership" at bounding box center [123, 376] width 103 height 17
select select "select"
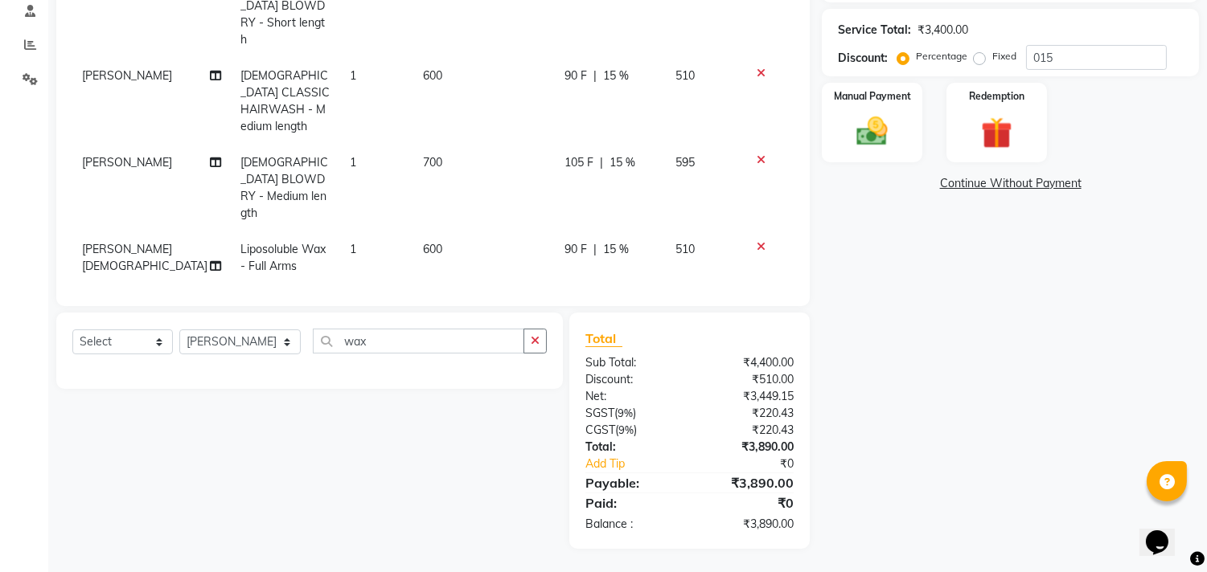
scroll to position [174, 0]
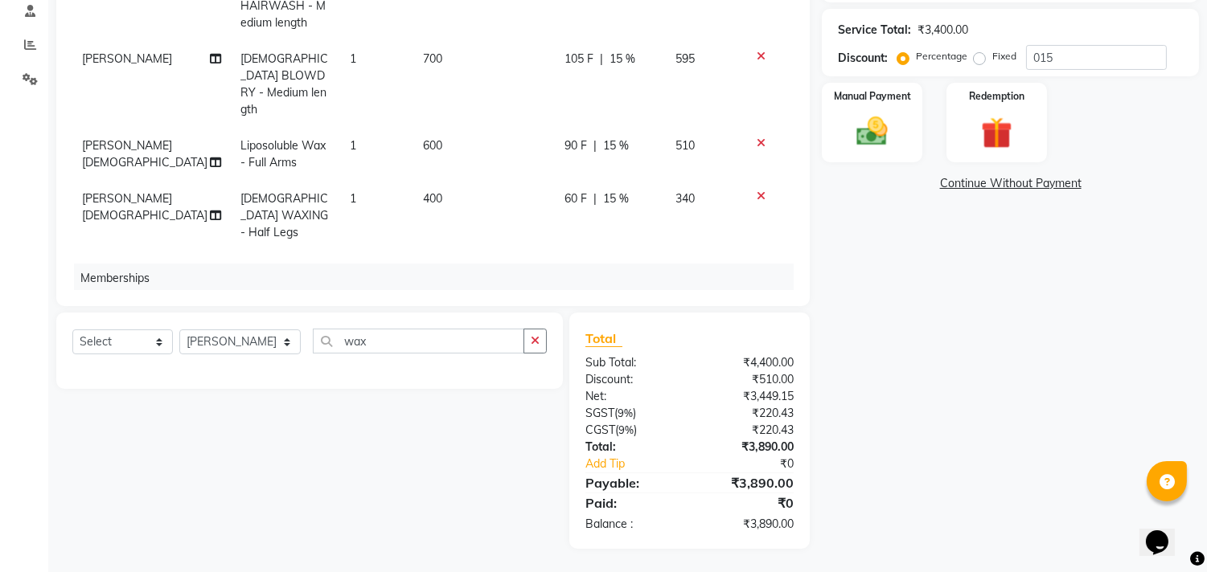
click at [463, 330] on td "1000" at bounding box center [434, 348] width 80 height 36
select select "28410"
click at [519, 339] on input "0" at bounding box center [543, 351] width 48 height 25
type input "500"
click at [576, 155] on div "Services Stylist Service Qty Price Disc Total Action Sikandar Ansari FEMALE CLA…" at bounding box center [432, 89] width 721 height 402
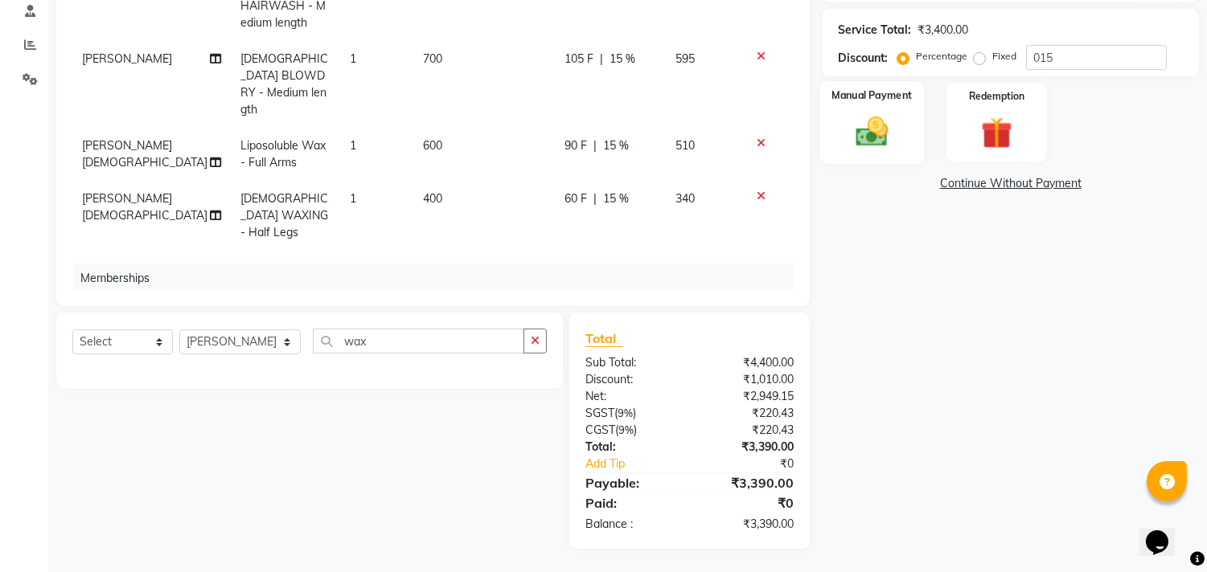
click at [871, 135] on img at bounding box center [872, 132] width 53 height 38
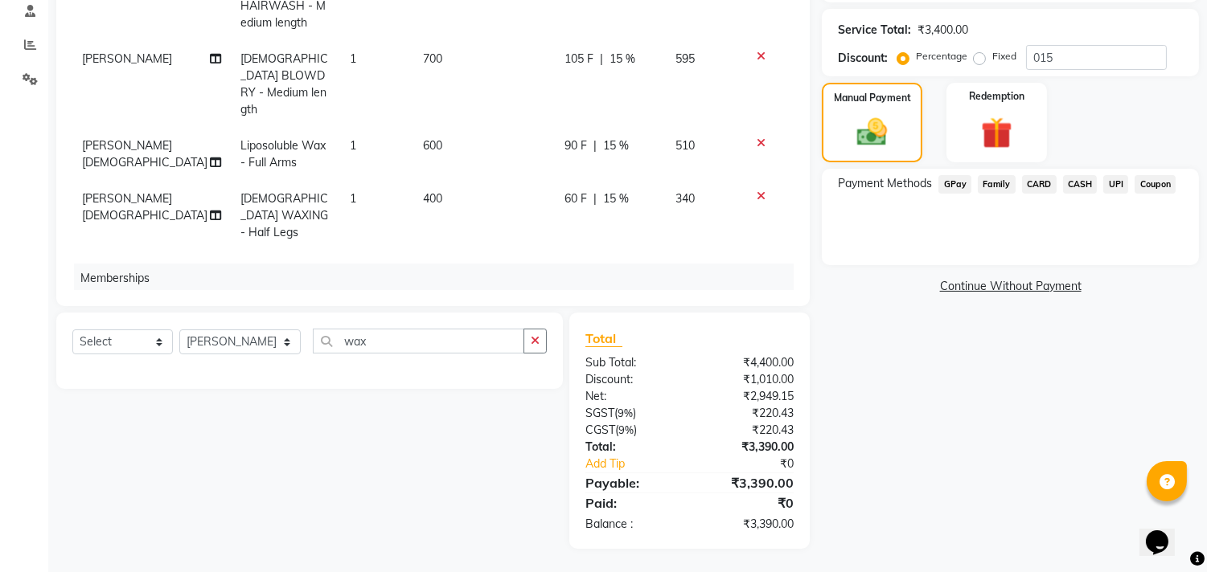
click at [1069, 178] on span "CASH" at bounding box center [1080, 184] width 35 height 18
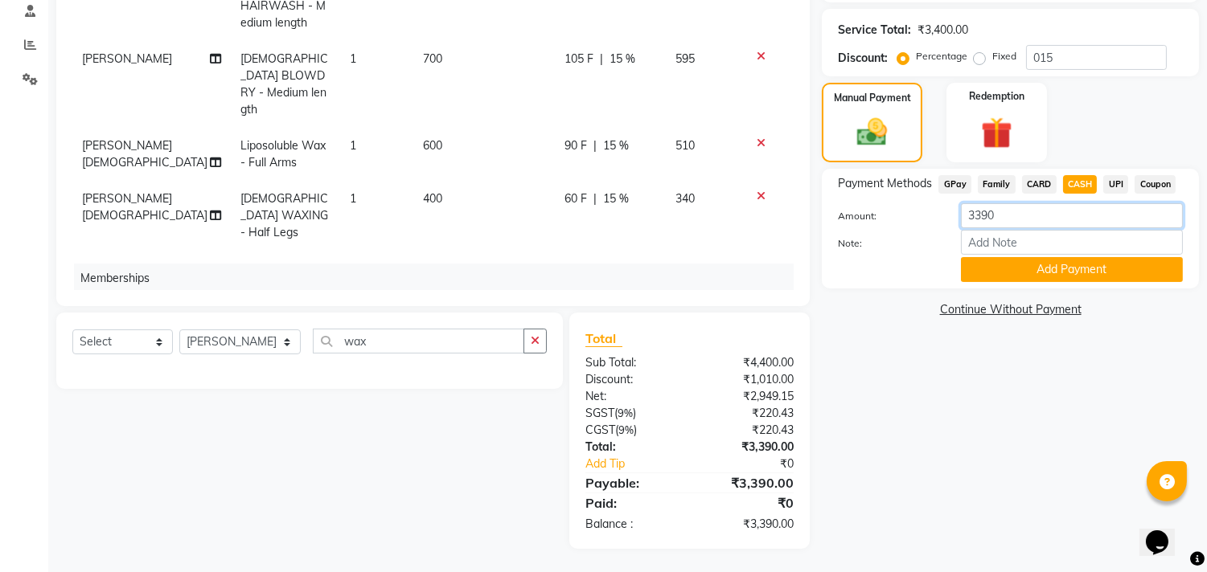
click at [1038, 217] on input "3390" at bounding box center [1072, 215] width 222 height 25
type input "1000"
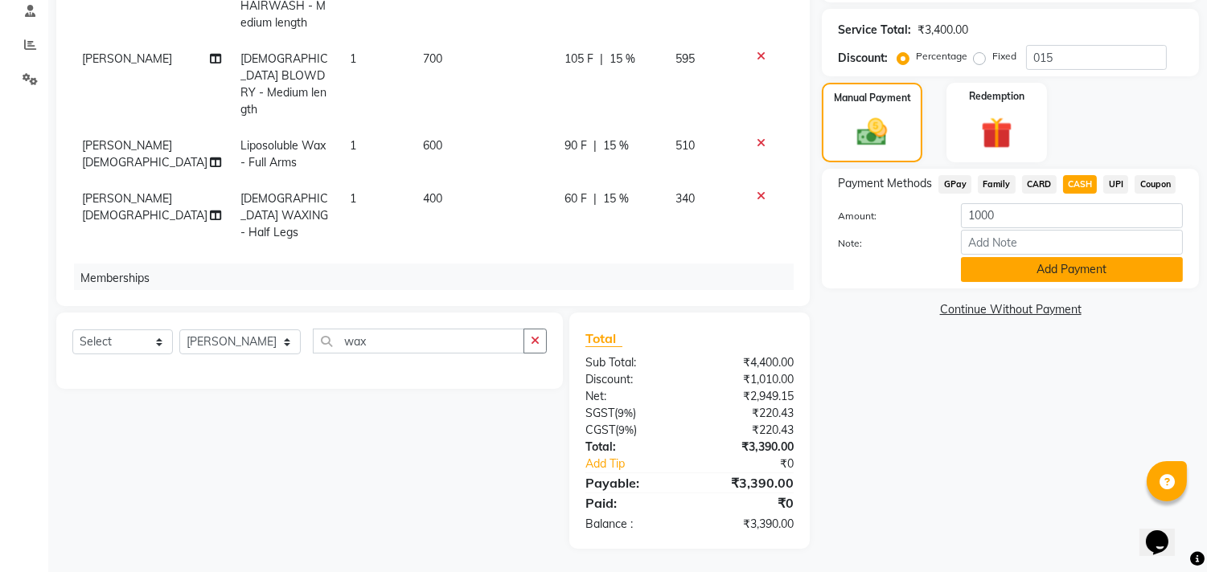
click at [1059, 273] on button "Add Payment" at bounding box center [1072, 269] width 222 height 25
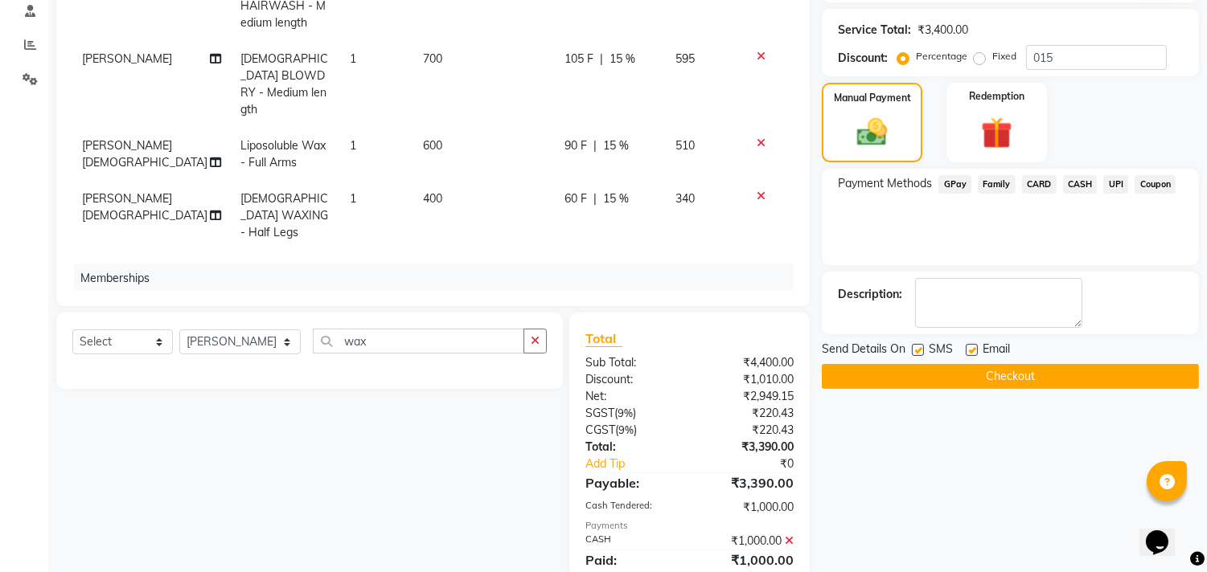
click at [1119, 170] on div "Payment Methods GPay Family CARD CASH UPI Coupon" at bounding box center [1010, 217] width 377 height 96
click at [1111, 187] on span "UPI" at bounding box center [1115, 184] width 25 height 18
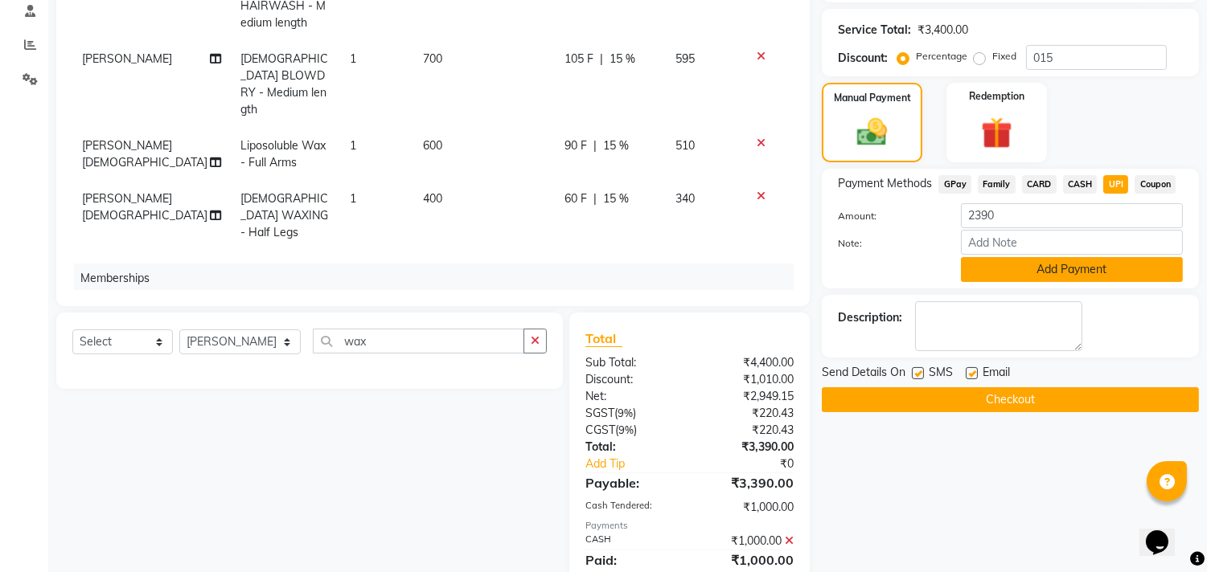
click at [1095, 264] on button "Add Payment" at bounding box center [1072, 269] width 222 height 25
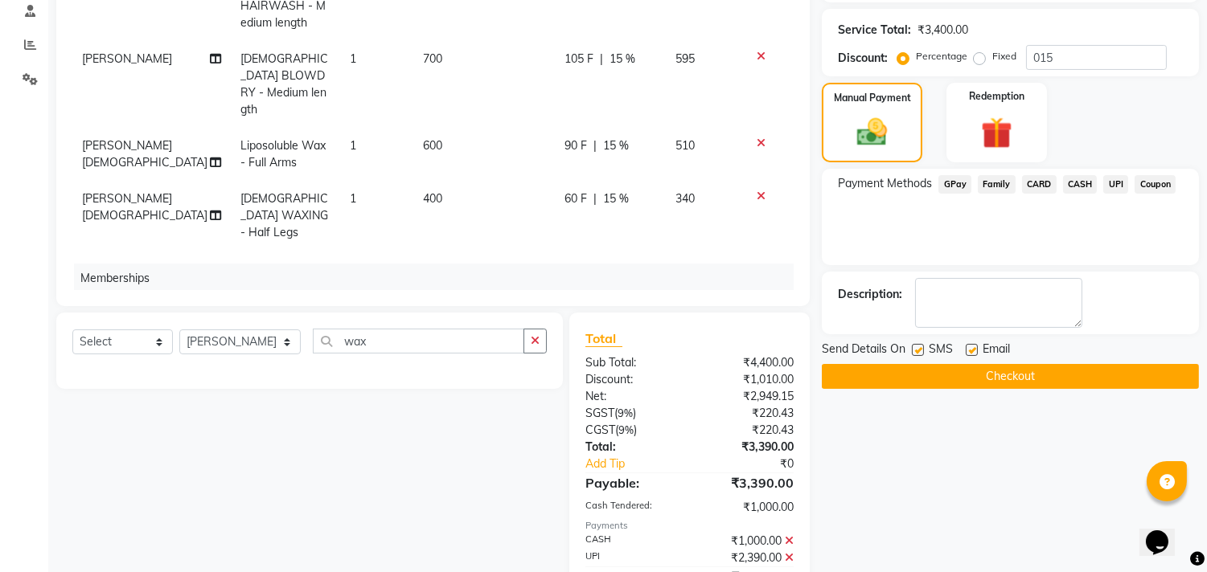
click at [1086, 372] on button "Checkout" at bounding box center [1010, 376] width 377 height 25
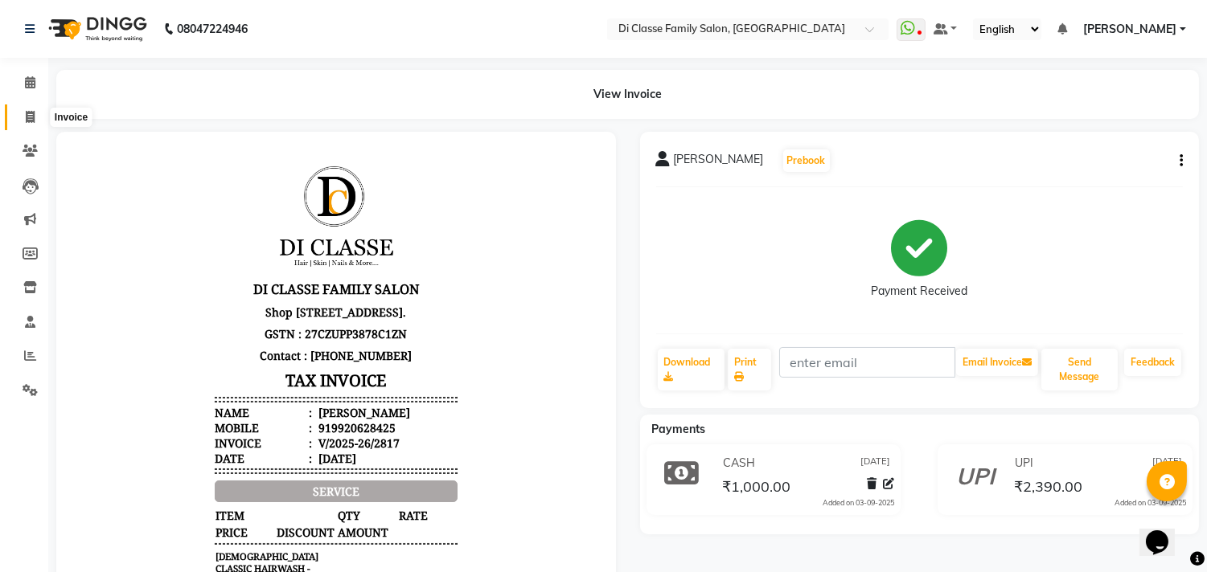
click at [34, 121] on icon at bounding box center [30, 117] width 9 height 12
select select "4704"
select select "service"
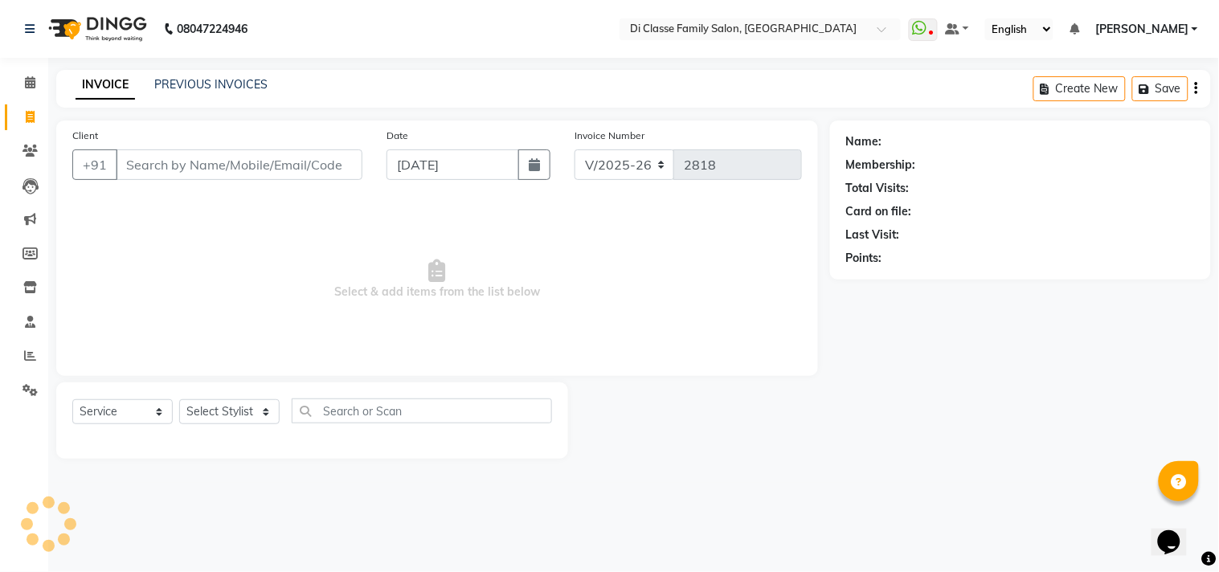
drag, startPoint x: 252, startPoint y: 51, endPoint x: 218, endPoint y: 100, distance: 59.5
click at [240, 76] on app-home "08047224946 Select Location × Di Classe Family Salon, Sanpada WhatsApp Status ✕…" at bounding box center [609, 241] width 1219 height 483
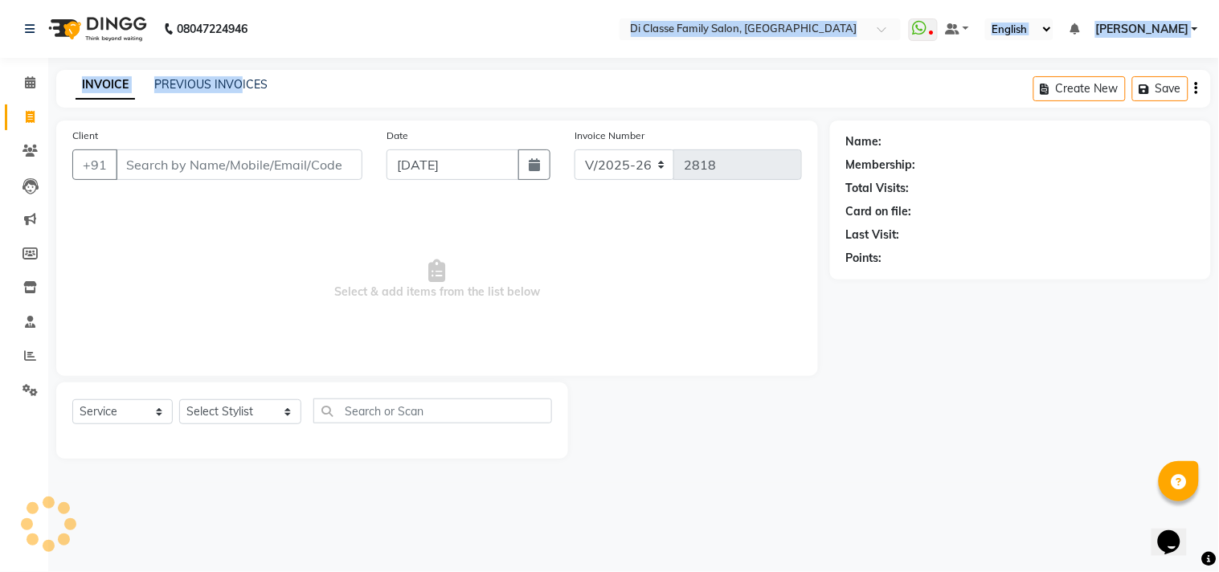
click at [223, 92] on div "PREVIOUS INVOICES" at bounding box center [210, 84] width 113 height 17
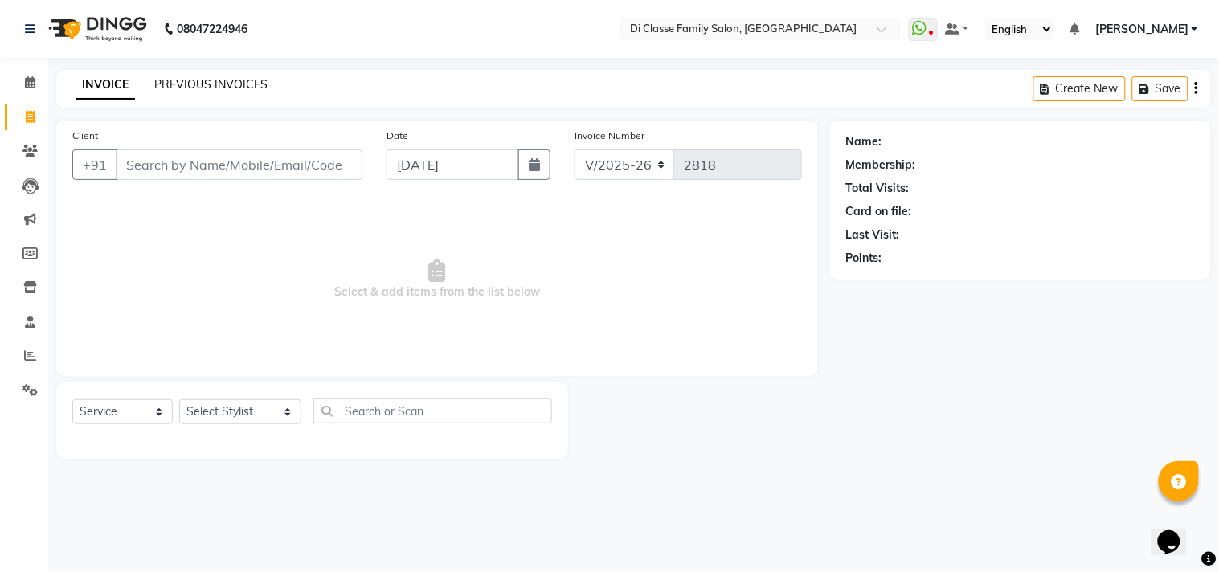
click at [235, 85] on link "PREVIOUS INVOICES" at bounding box center [210, 84] width 113 height 14
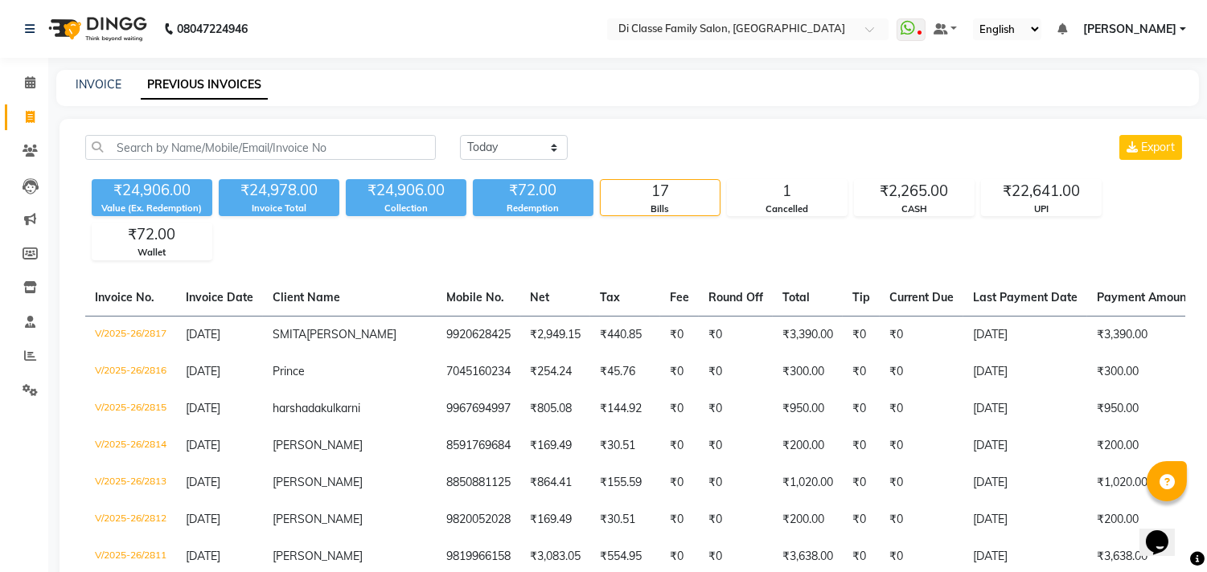
click at [719, 263] on div "Today Yesterday Custom Range Export ₹24,906.00 Value (Ex. Redemption) ₹24,978.0…" at bounding box center [634, 582] width 1151 height 927
